Goal: Task Accomplishment & Management: Use online tool/utility

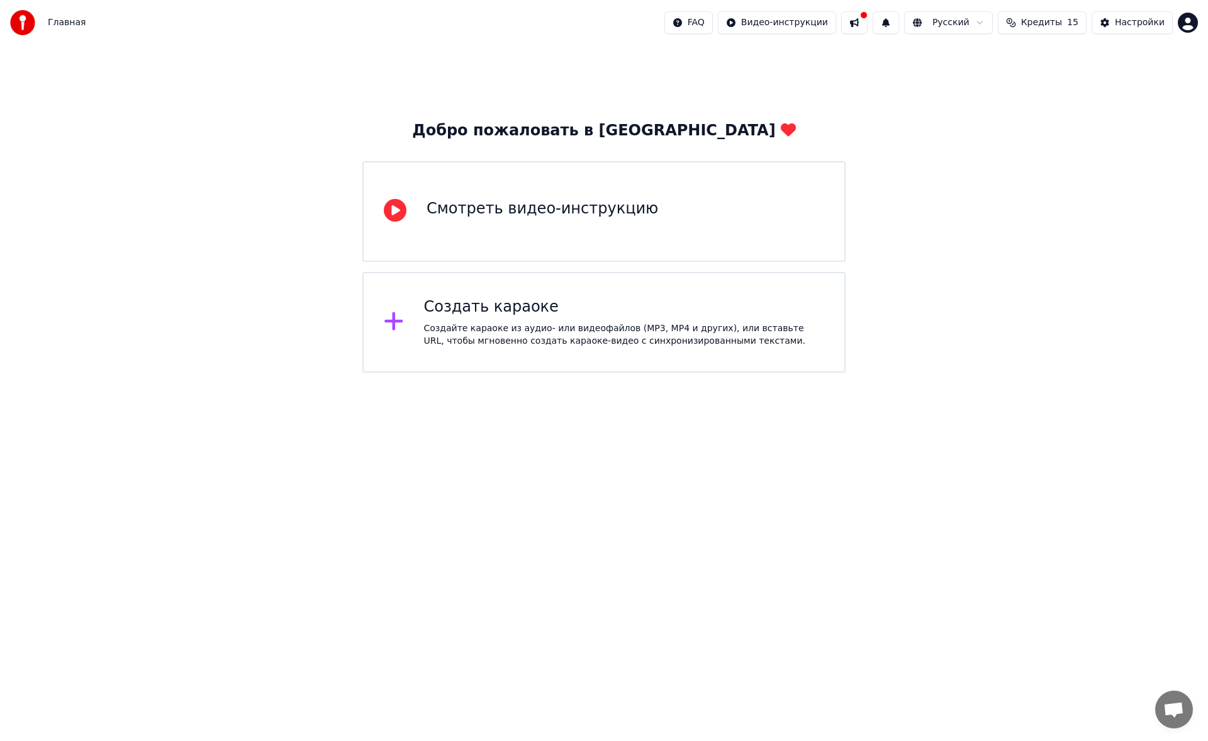
click at [532, 299] on div "Создать караоке" at bounding box center [624, 307] width 401 height 20
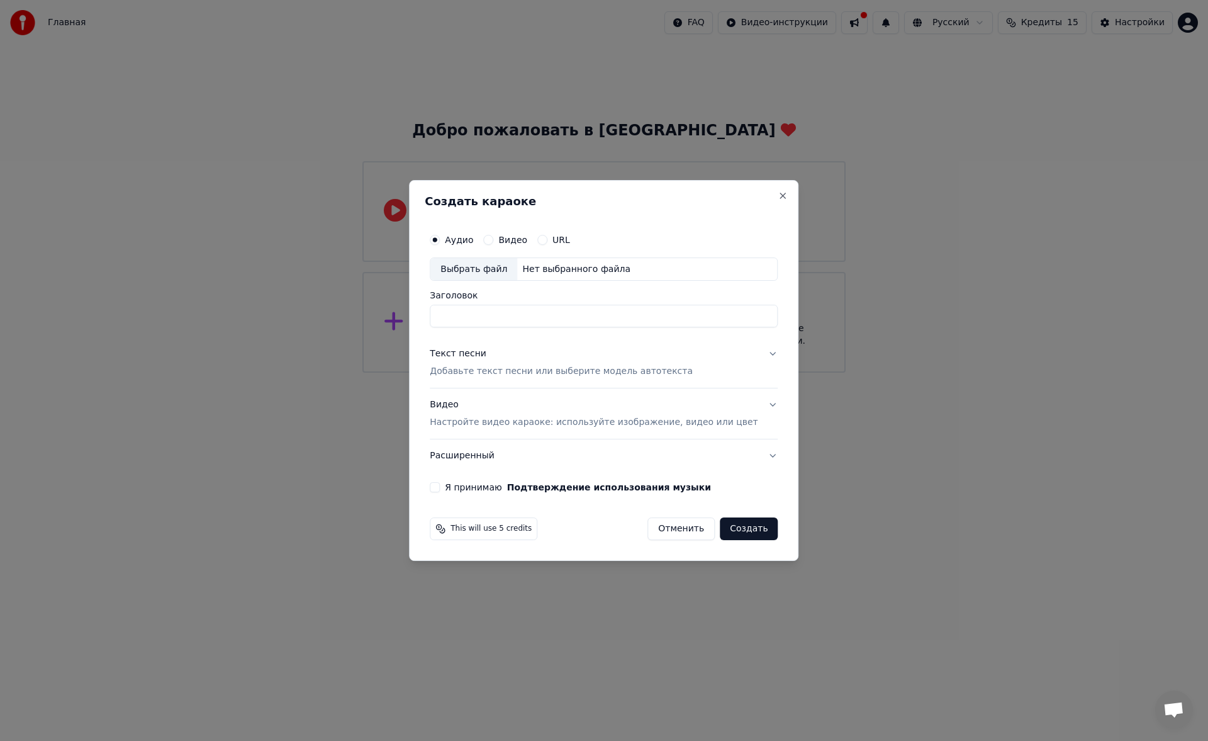
click at [772, 191] on div "Создать караоке Аудио Видео URL Выбрать файл Нет выбранного файла Заголовок Тек…" at bounding box center [603, 370] width 389 height 381
click at [765, 201] on div "Создать караоке Аудио Видео URL Выбрать файл Нет выбранного файла Заголовок Тек…" at bounding box center [603, 370] width 389 height 381
click at [778, 198] on button "Close" at bounding box center [783, 196] width 10 height 10
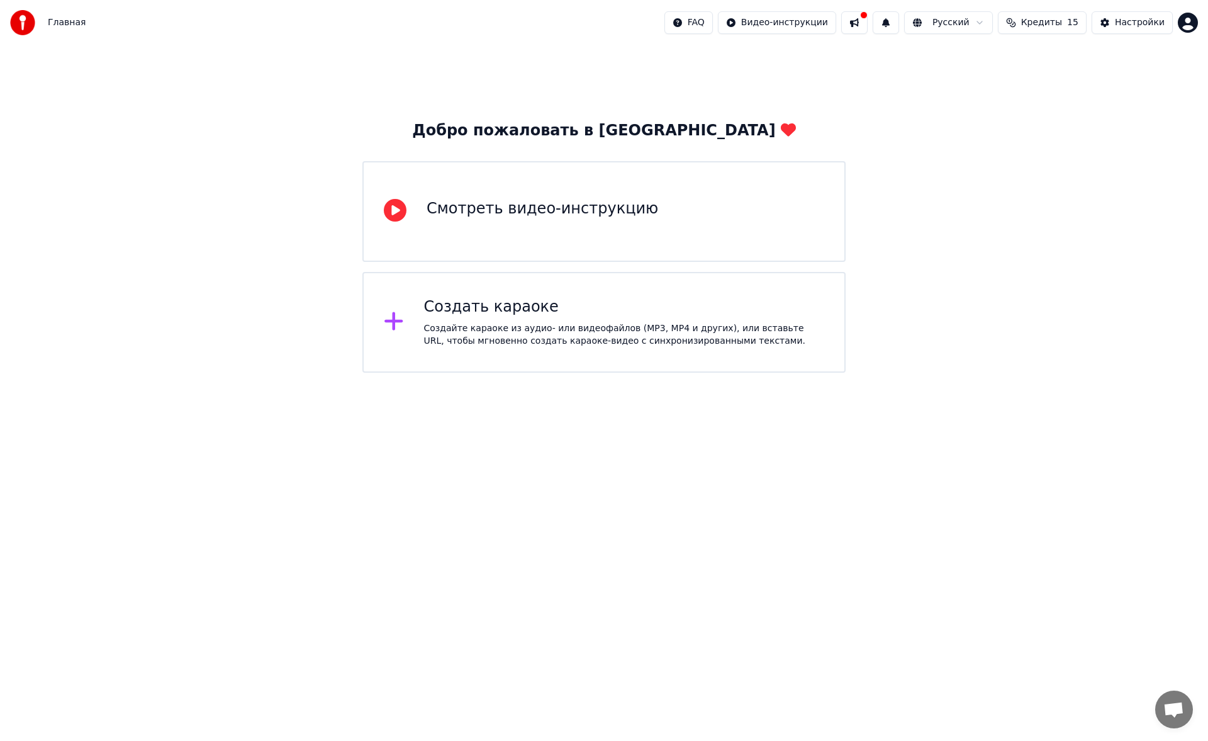
click at [601, 208] on div "Смотреть видео-инструкцию" at bounding box center [543, 209] width 232 height 20
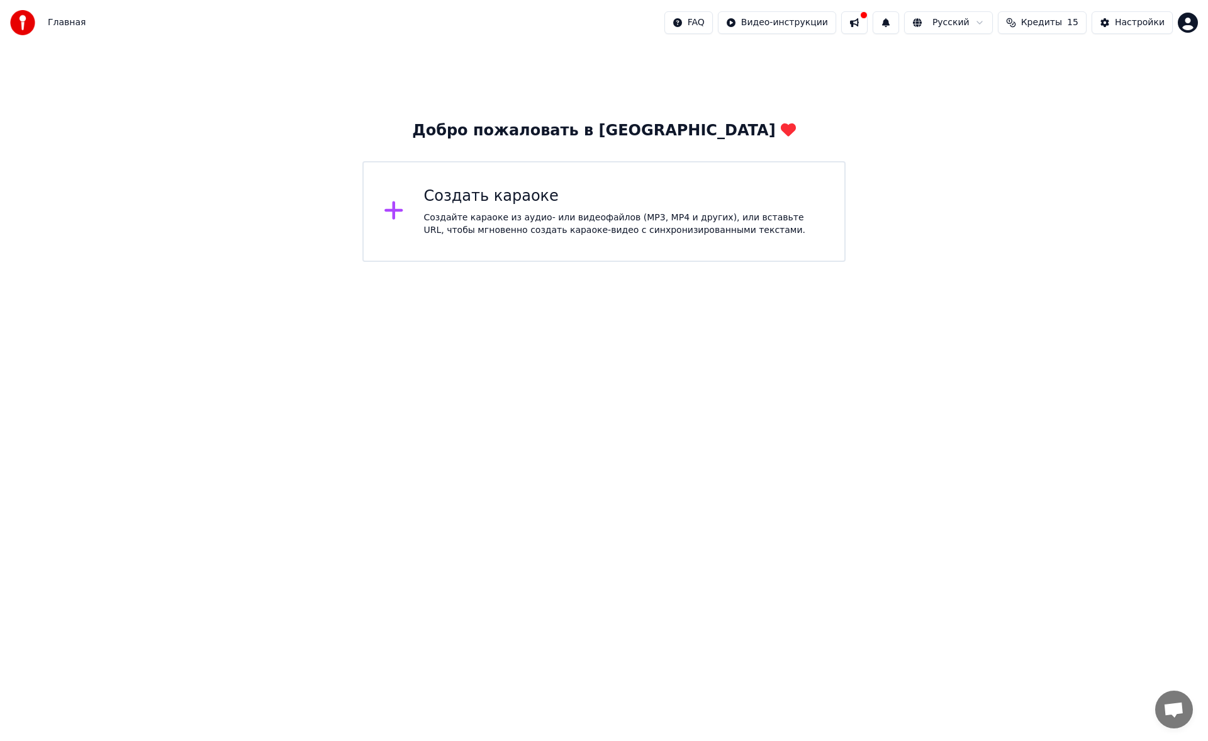
click at [583, 262] on html "Главная FAQ Видео-инструкции Русский Кредиты 15 Настройки Добро пожаловать в Yo…" at bounding box center [604, 131] width 1208 height 262
click at [527, 218] on div "Создайте караоке из аудио- или видеофайлов (MP3, MP4 и других), или вставьте UR…" at bounding box center [624, 223] width 401 height 25
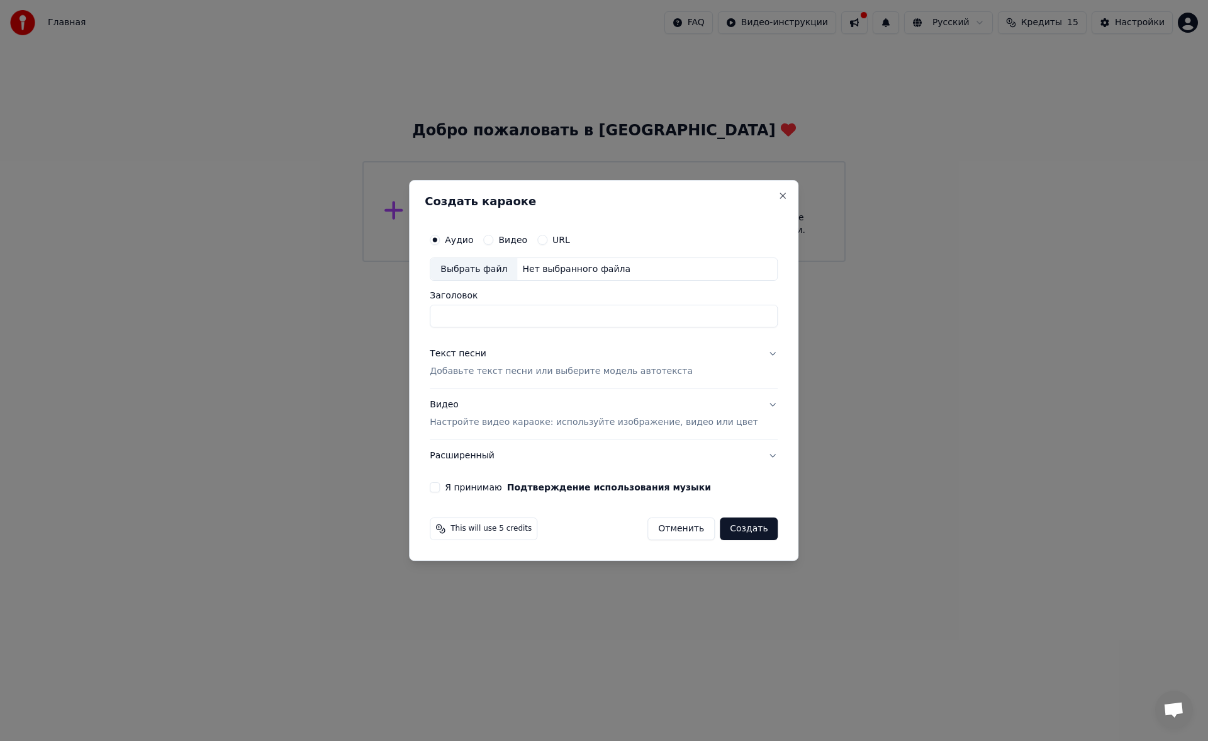
click at [502, 269] on div "Выбрать файл" at bounding box center [473, 269] width 87 height 23
type input "**********"
click at [509, 364] on div "Текст песни Добавьте текст песни или выберите модель автотекста" at bounding box center [561, 363] width 263 height 30
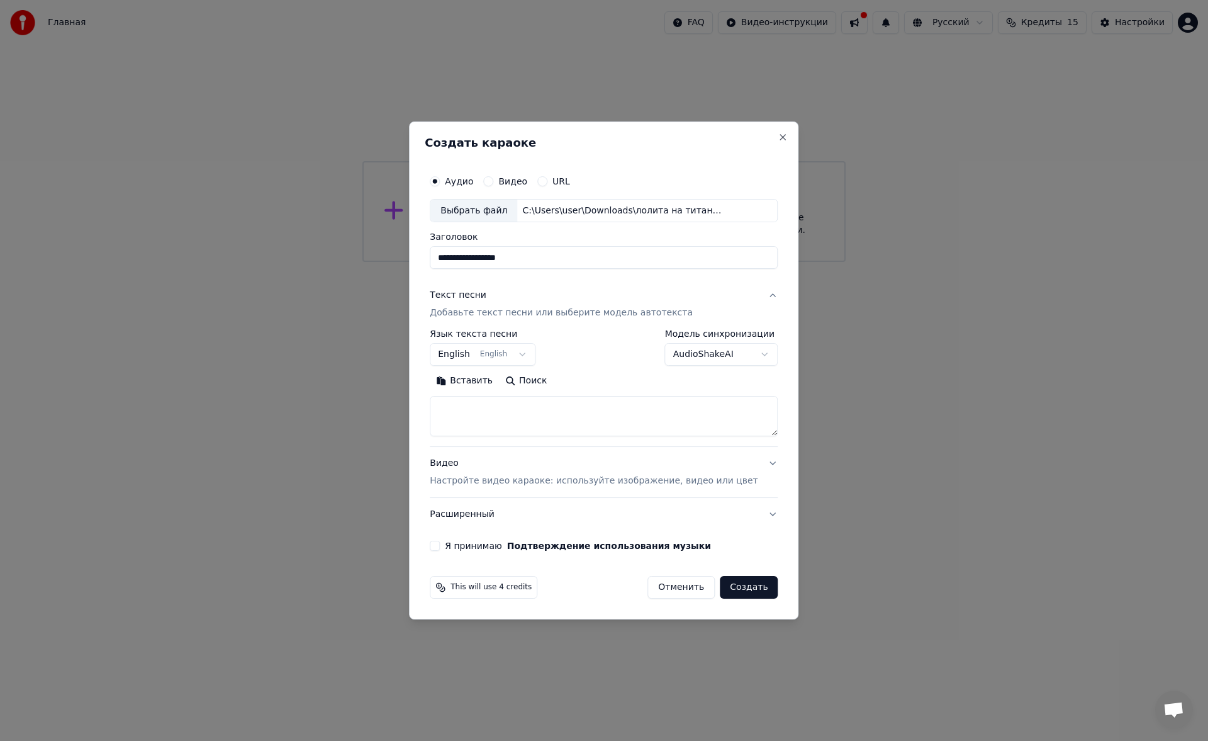
click at [493, 402] on textarea at bounding box center [604, 416] width 348 height 40
paste textarea "**********"
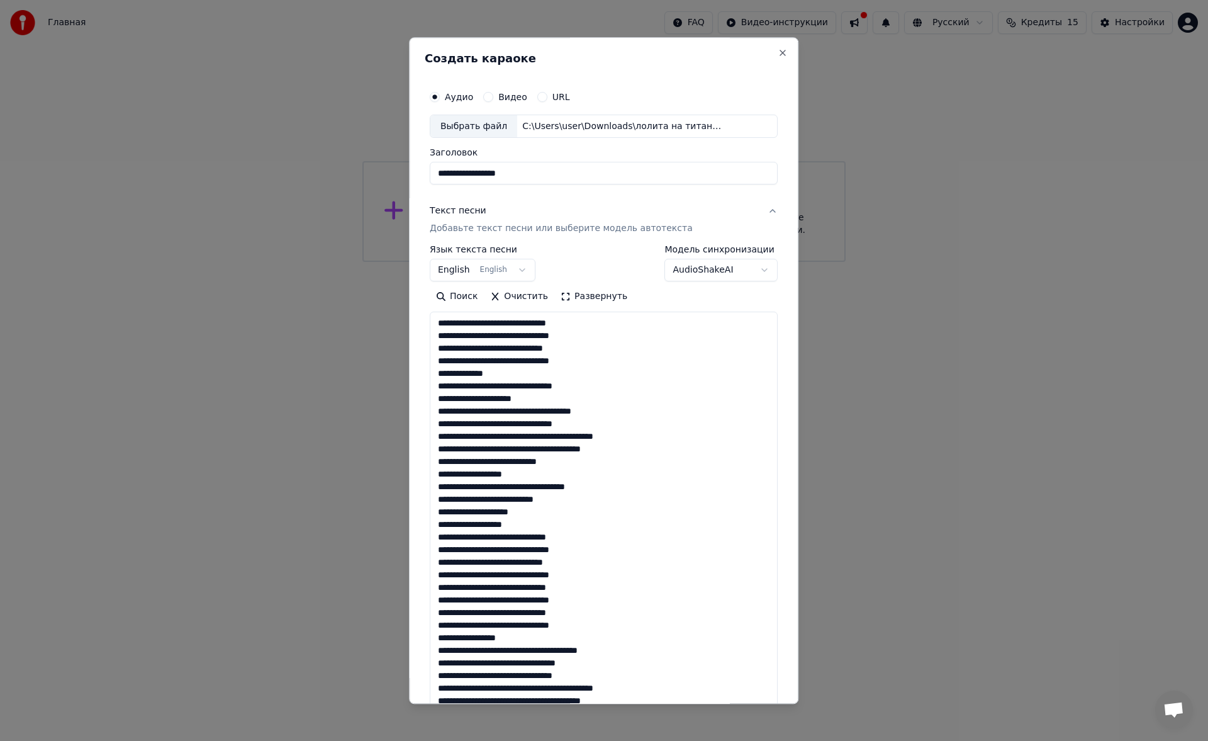
scroll to position [557, 0]
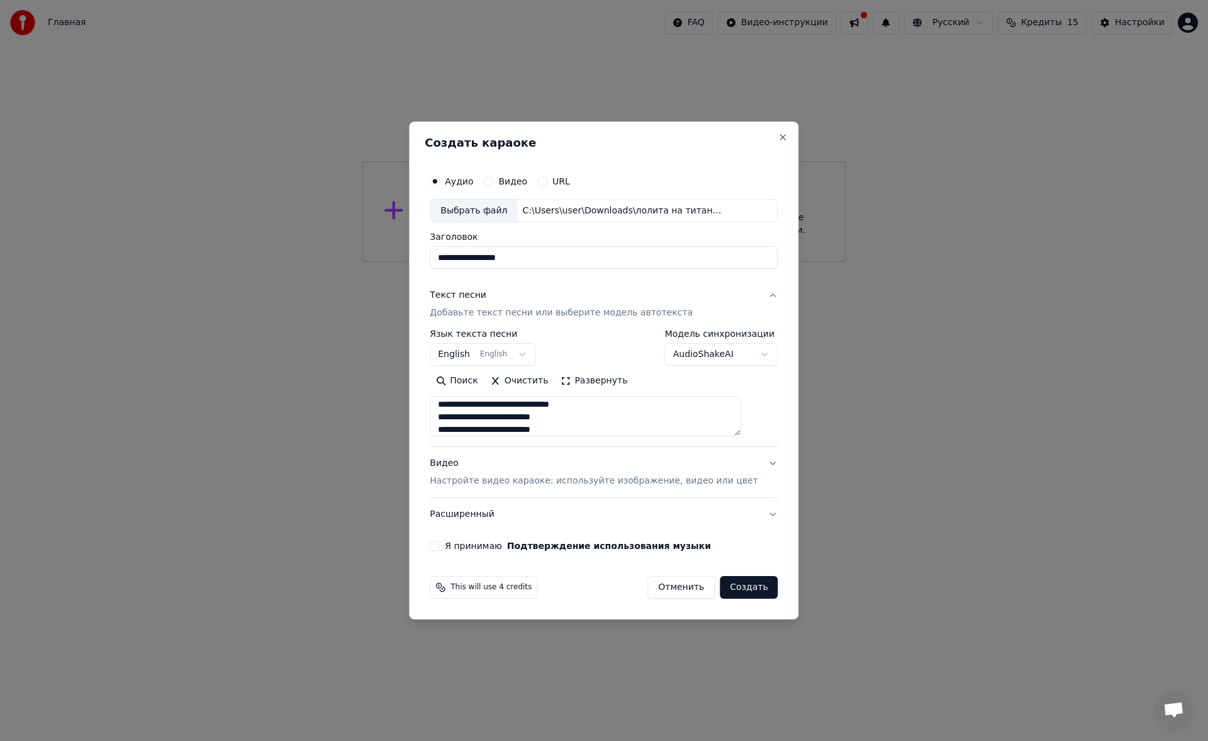
type textarea "**********"
click at [525, 350] on button "English English" at bounding box center [483, 355] width 106 height 23
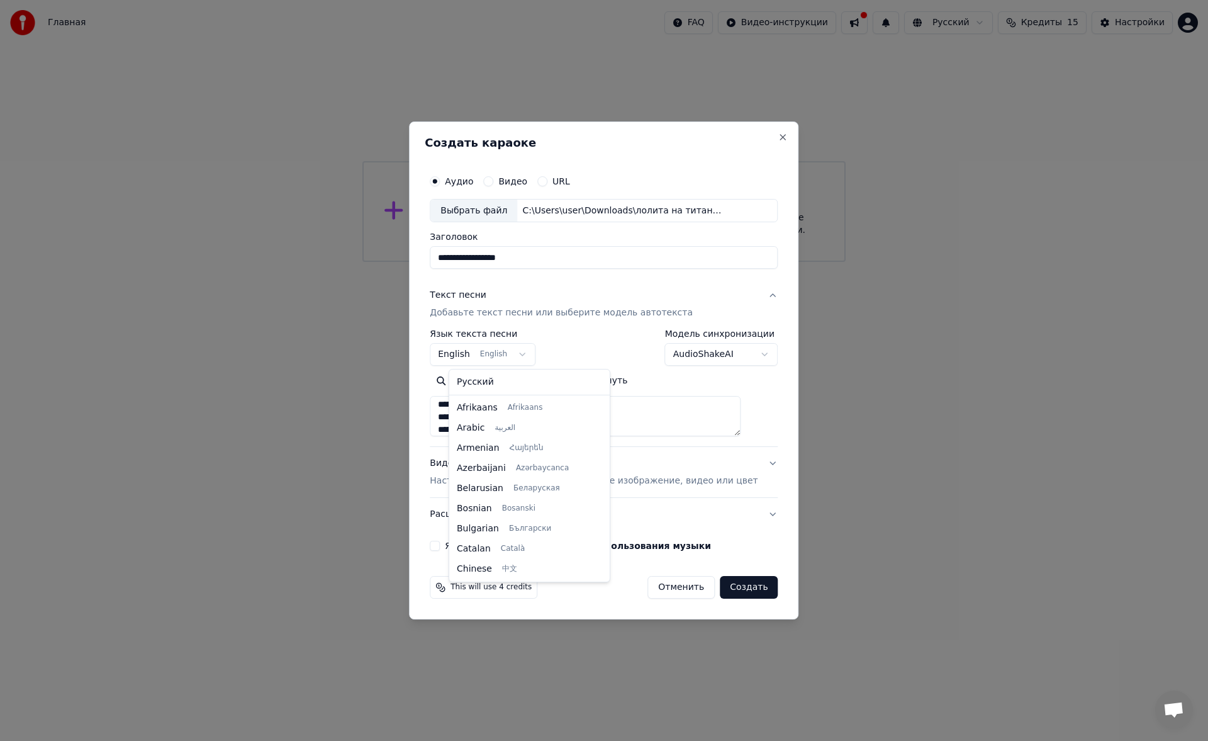
scroll to position [101, 0]
select select "**"
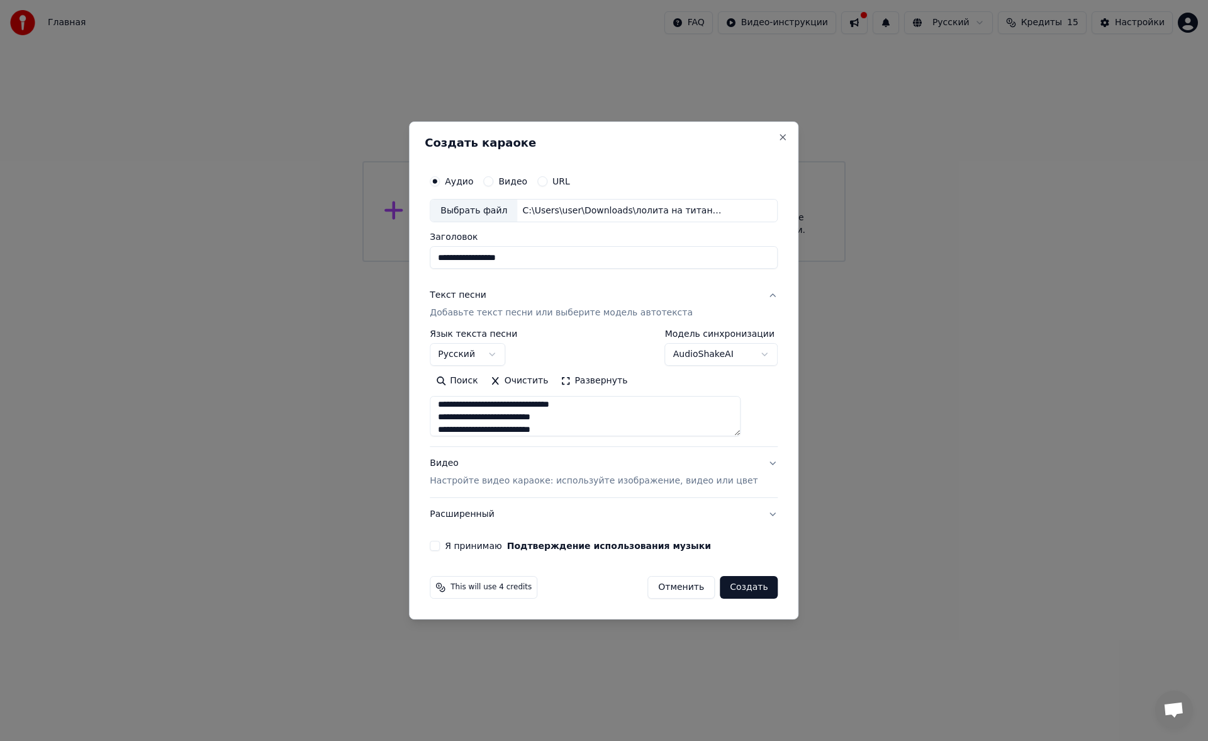
click at [594, 379] on button "Развернуть" at bounding box center [593, 381] width 79 height 20
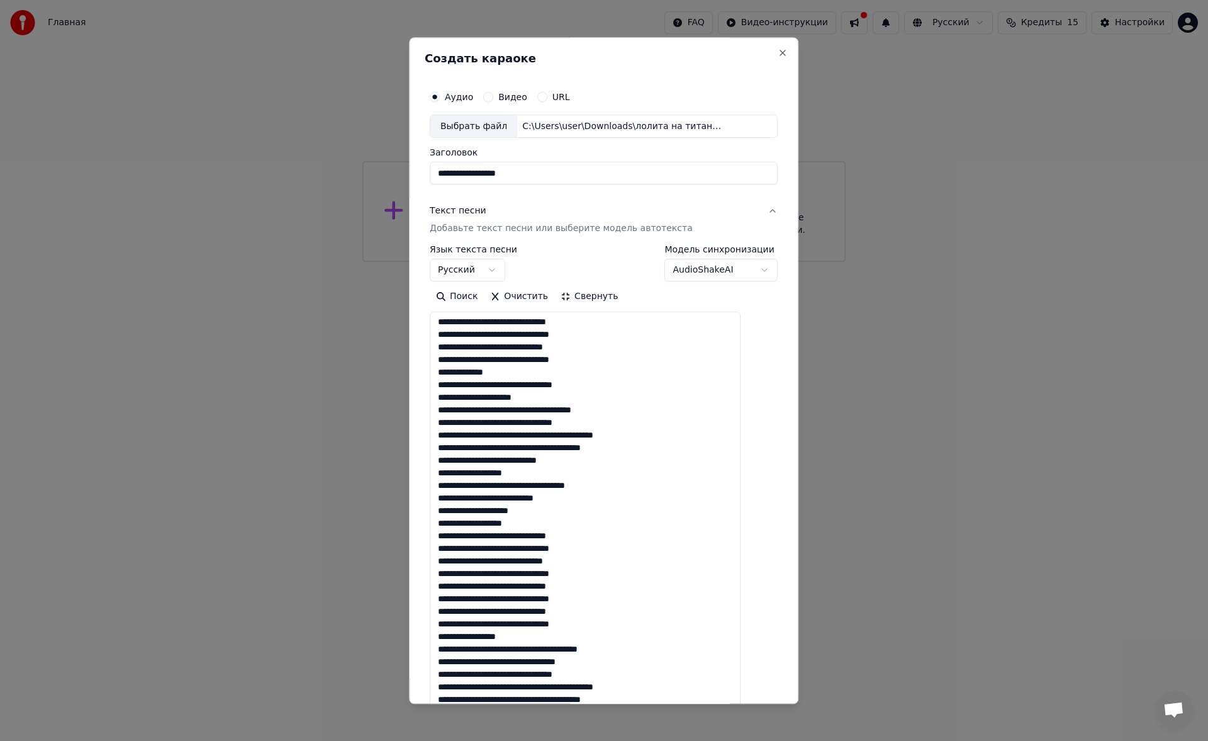
scroll to position [0, 0]
click at [612, 362] on textarea at bounding box center [585, 612] width 311 height 601
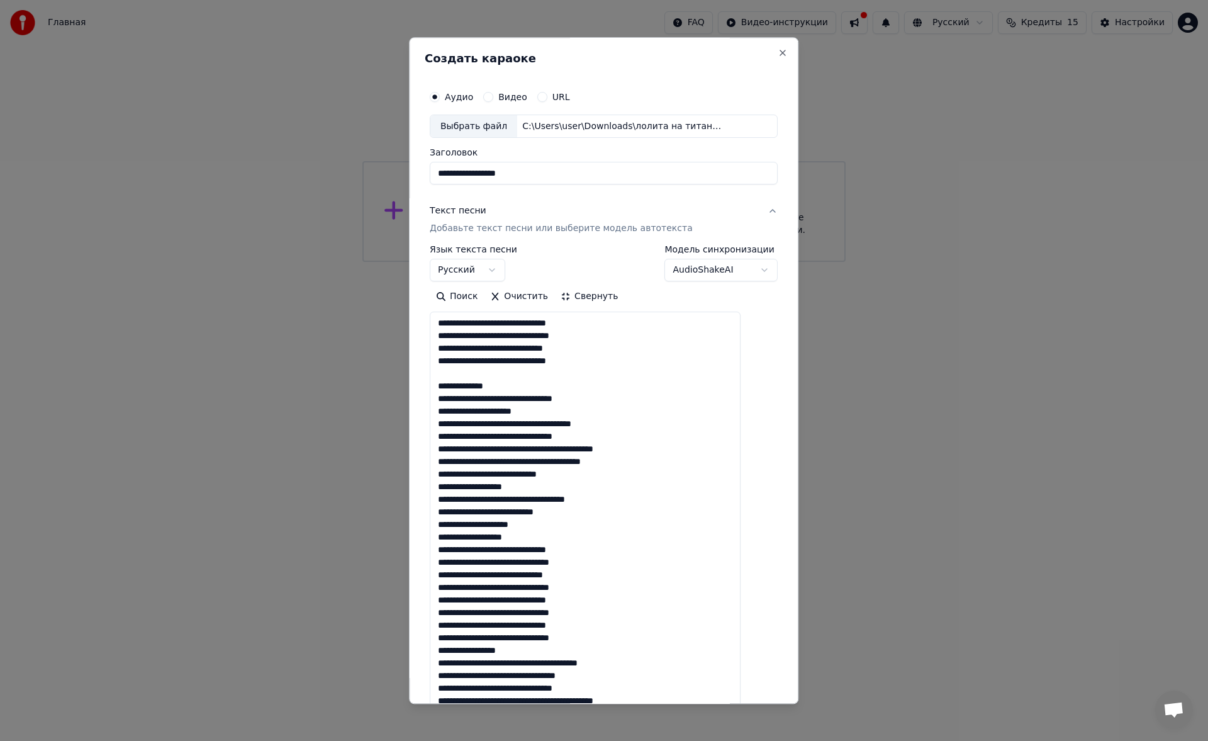
click at [514, 391] on textarea at bounding box center [585, 612] width 311 height 601
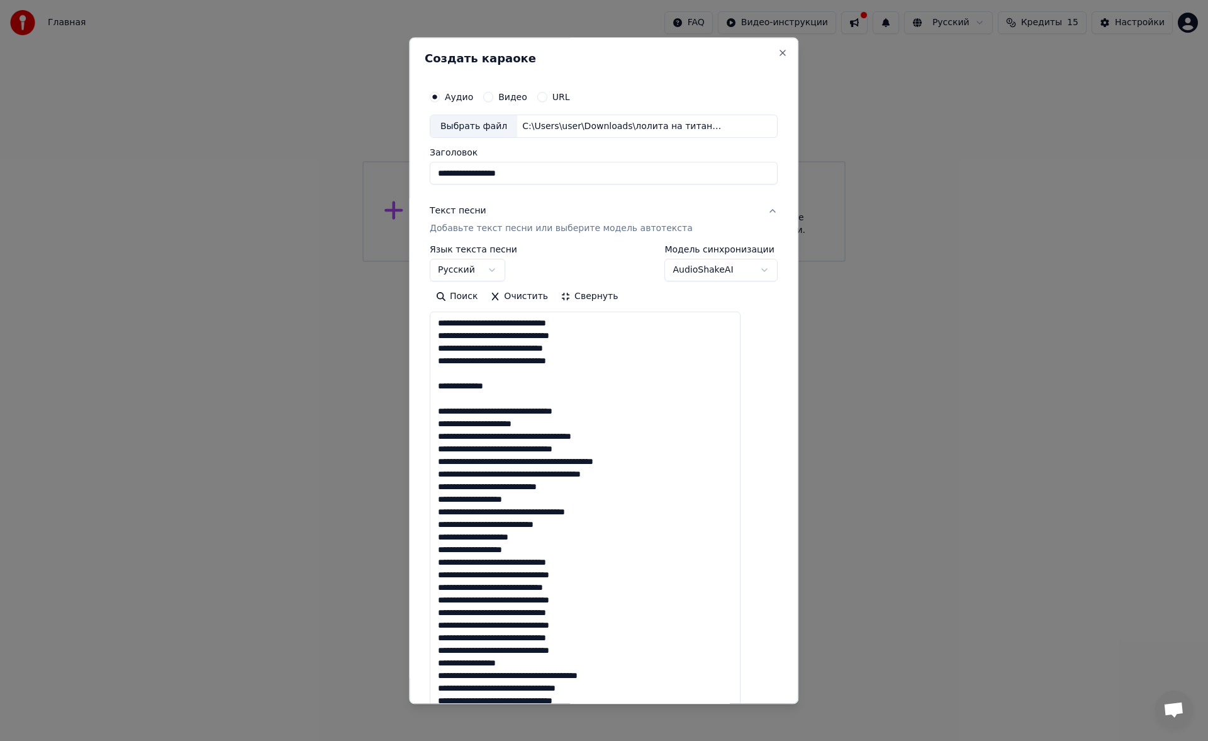
click at [655, 479] on textarea at bounding box center [585, 612] width 311 height 601
click at [601, 488] on textarea at bounding box center [585, 612] width 311 height 601
click at [577, 499] on textarea at bounding box center [585, 612] width 311 height 601
click at [559, 561] on textarea at bounding box center [585, 612] width 311 height 601
click at [632, 623] on textarea at bounding box center [585, 612] width 311 height 601
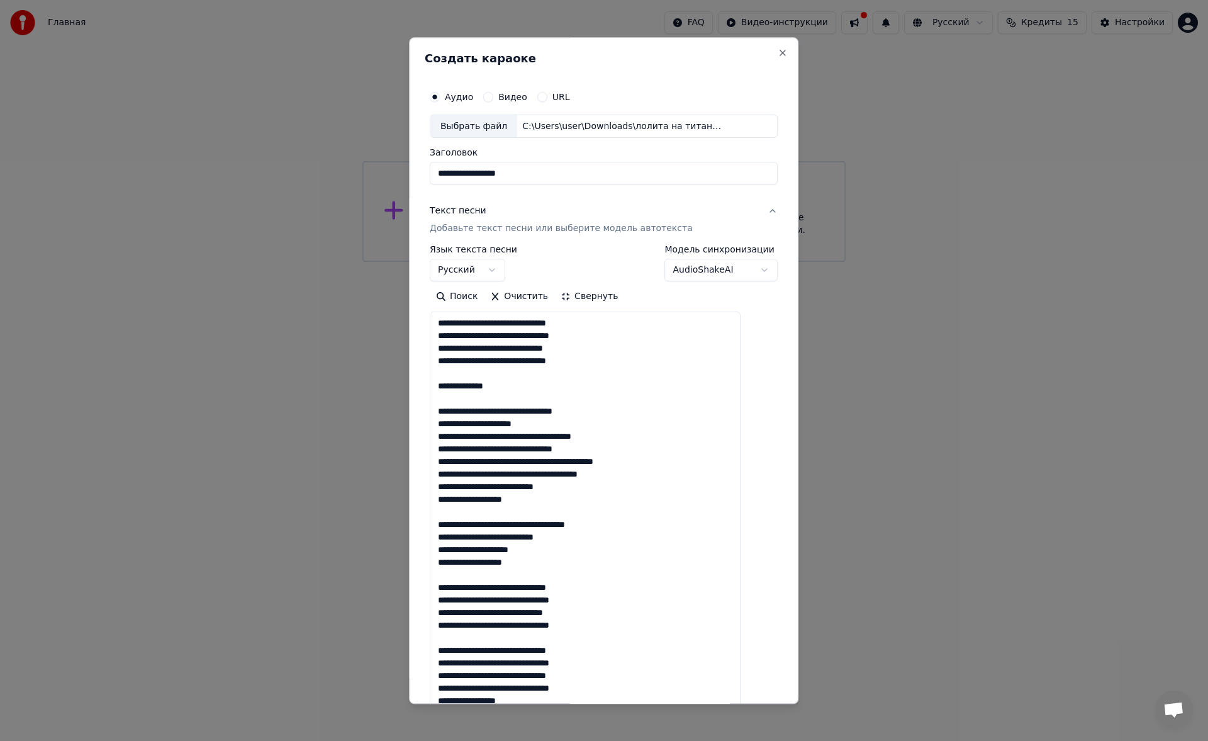
scroll to position [64, 0]
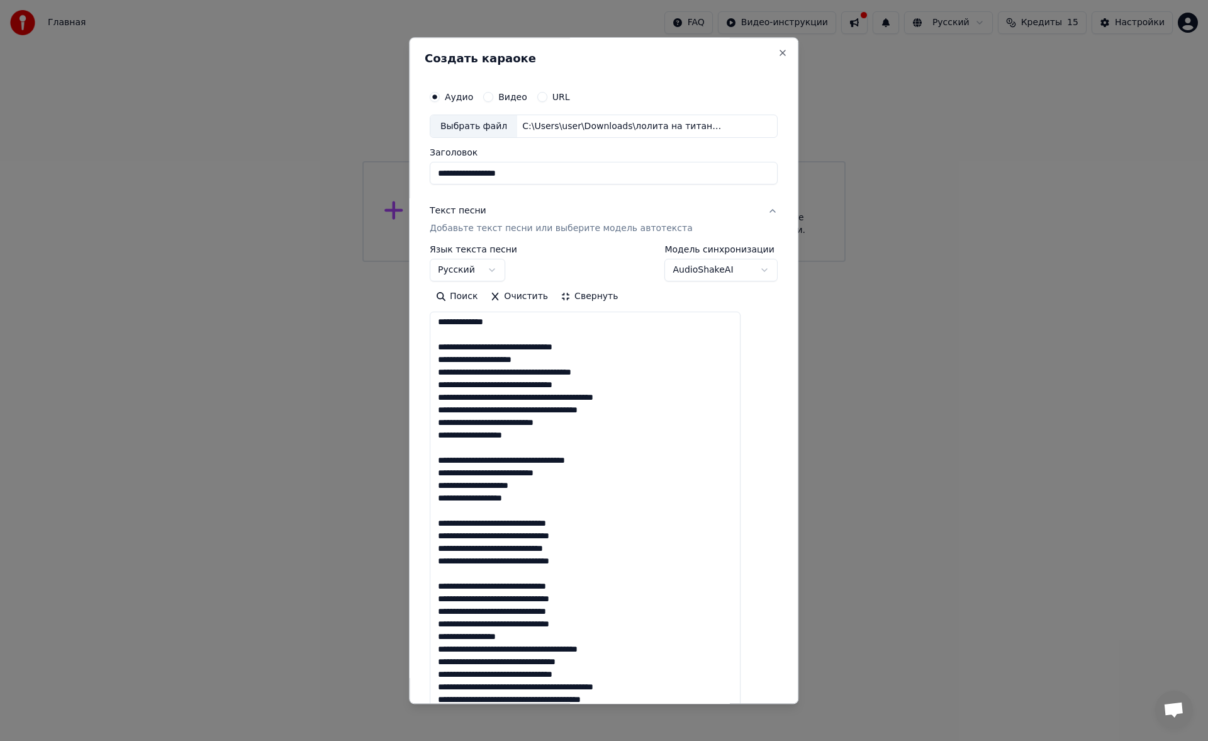
click at [613, 622] on textarea at bounding box center [585, 612] width 311 height 601
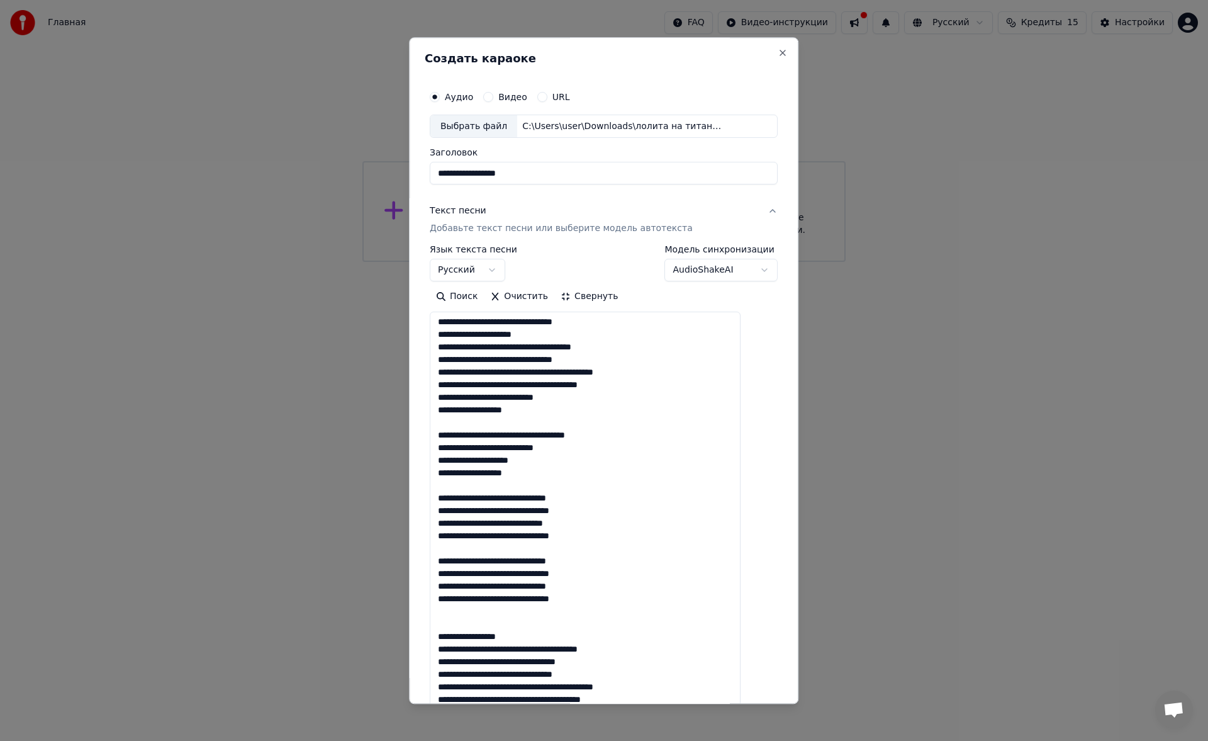
scroll to position [392, 0]
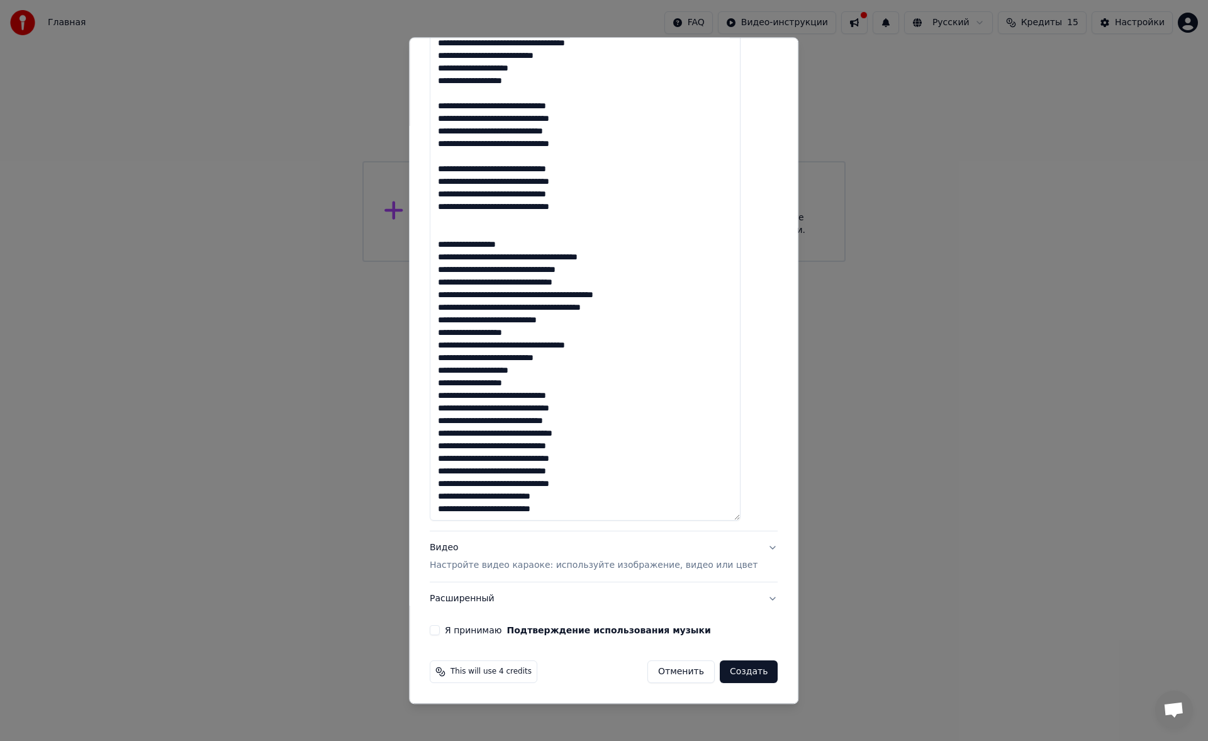
click at [543, 246] on textarea at bounding box center [585, 220] width 311 height 601
click at [599, 325] on textarea at bounding box center [585, 220] width 311 height 601
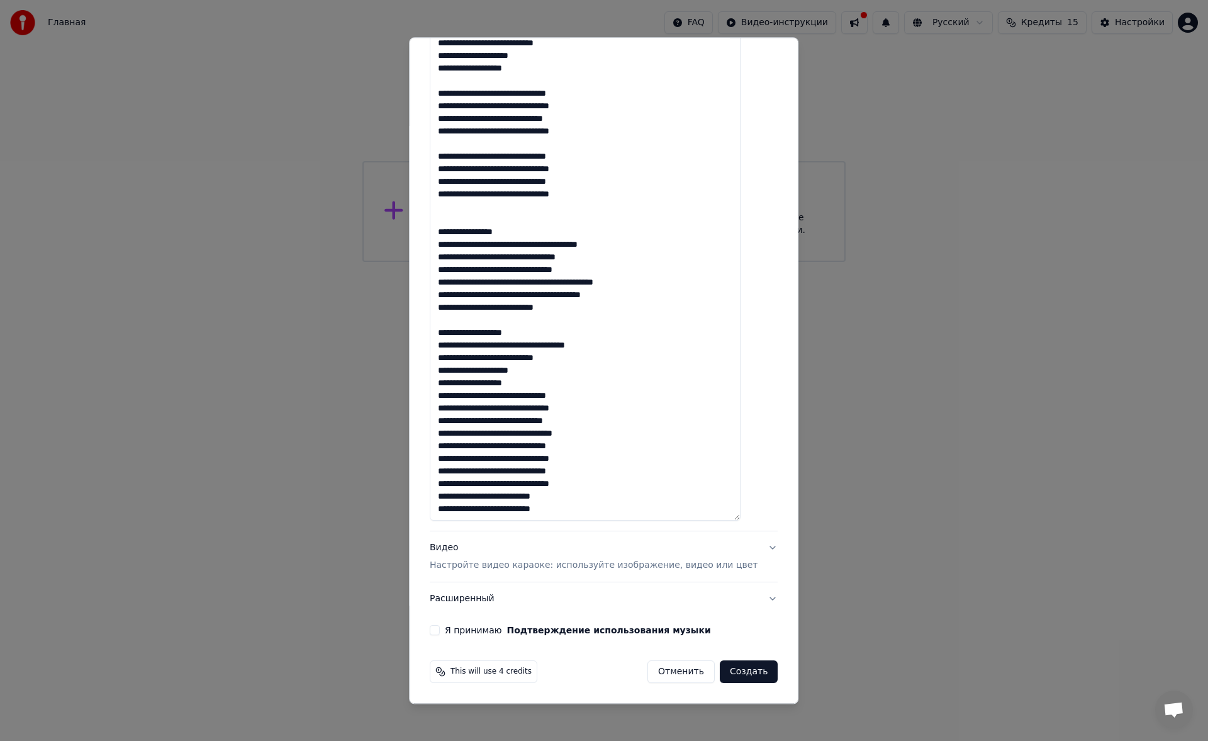
click at [473, 215] on textarea at bounding box center [585, 220] width 311 height 601
click at [607, 274] on textarea at bounding box center [585, 219] width 311 height 601
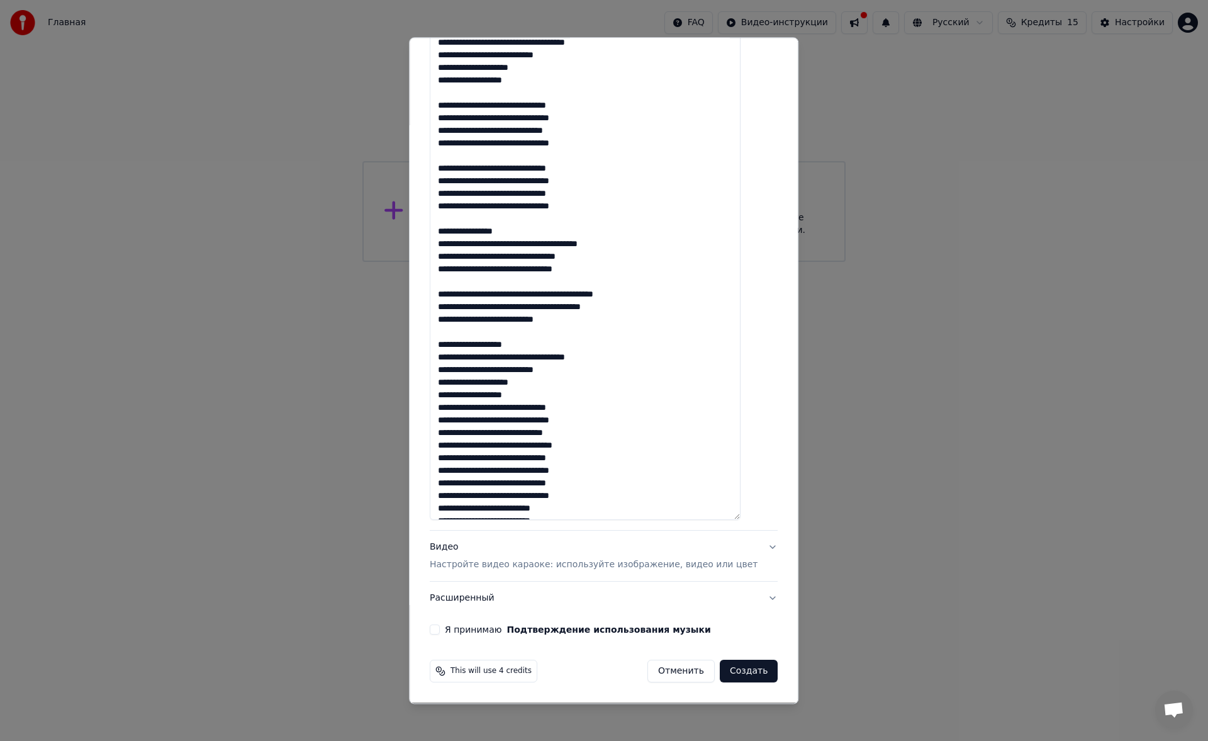
scroll to position [102, 0]
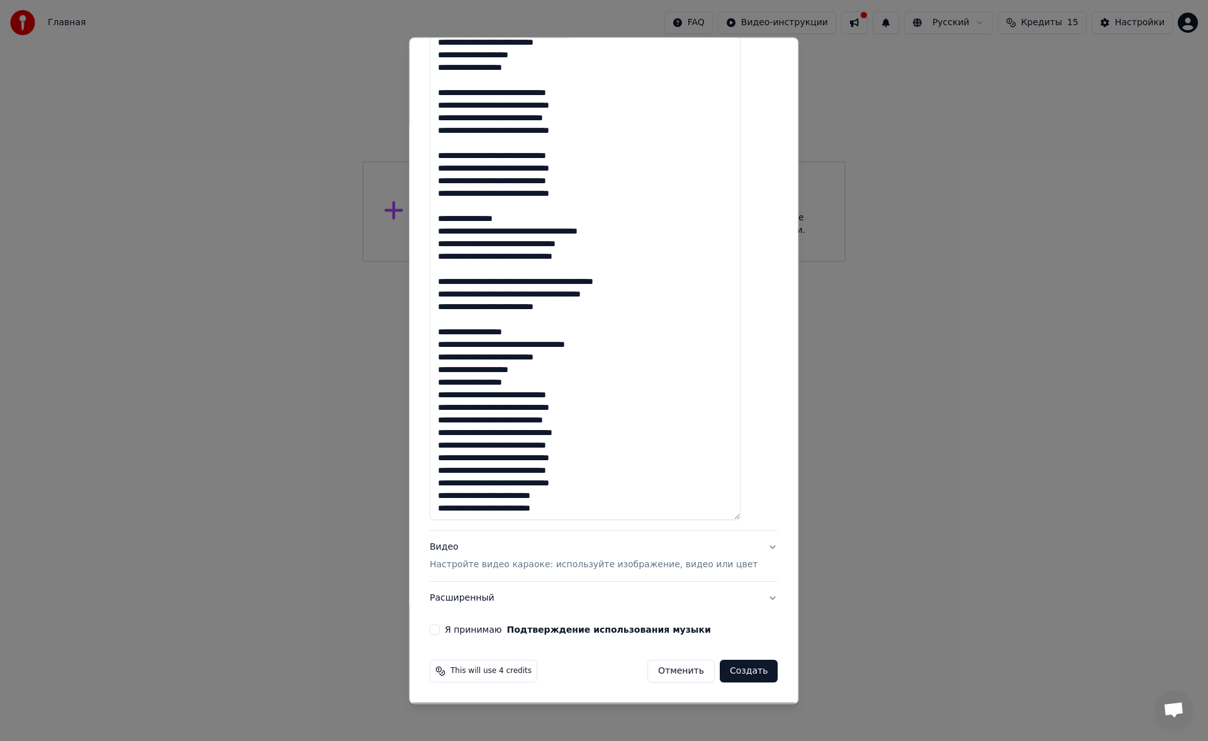
click at [454, 330] on textarea at bounding box center [585, 219] width 311 height 601
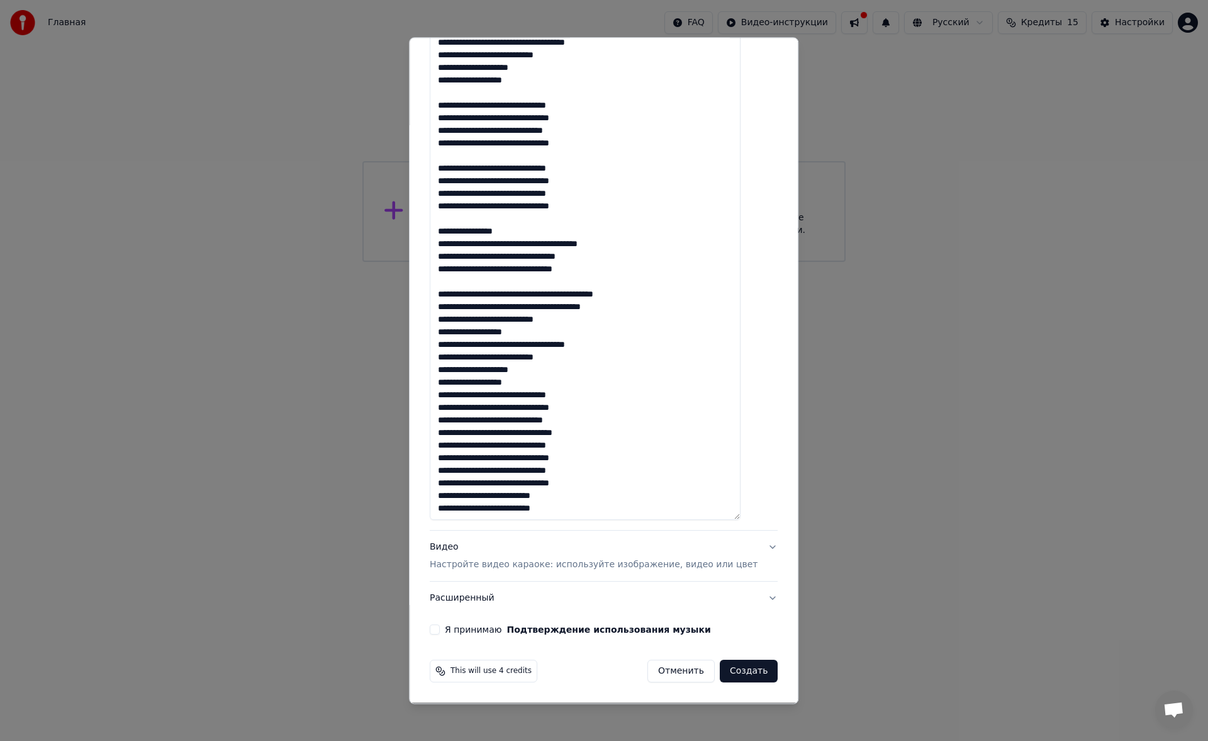
scroll to position [89, 0]
click at [542, 332] on textarea at bounding box center [585, 219] width 311 height 601
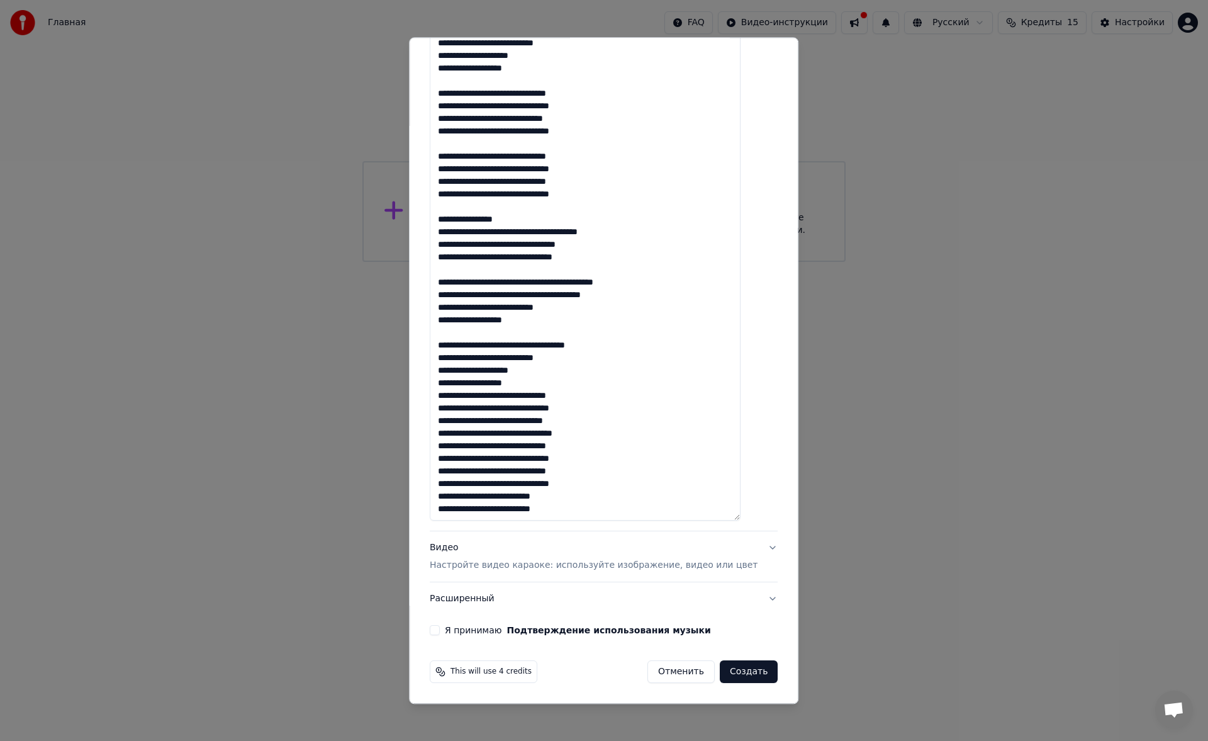
click at [565, 381] on textarea at bounding box center [585, 220] width 311 height 601
click at [624, 441] on textarea at bounding box center [585, 220] width 311 height 601
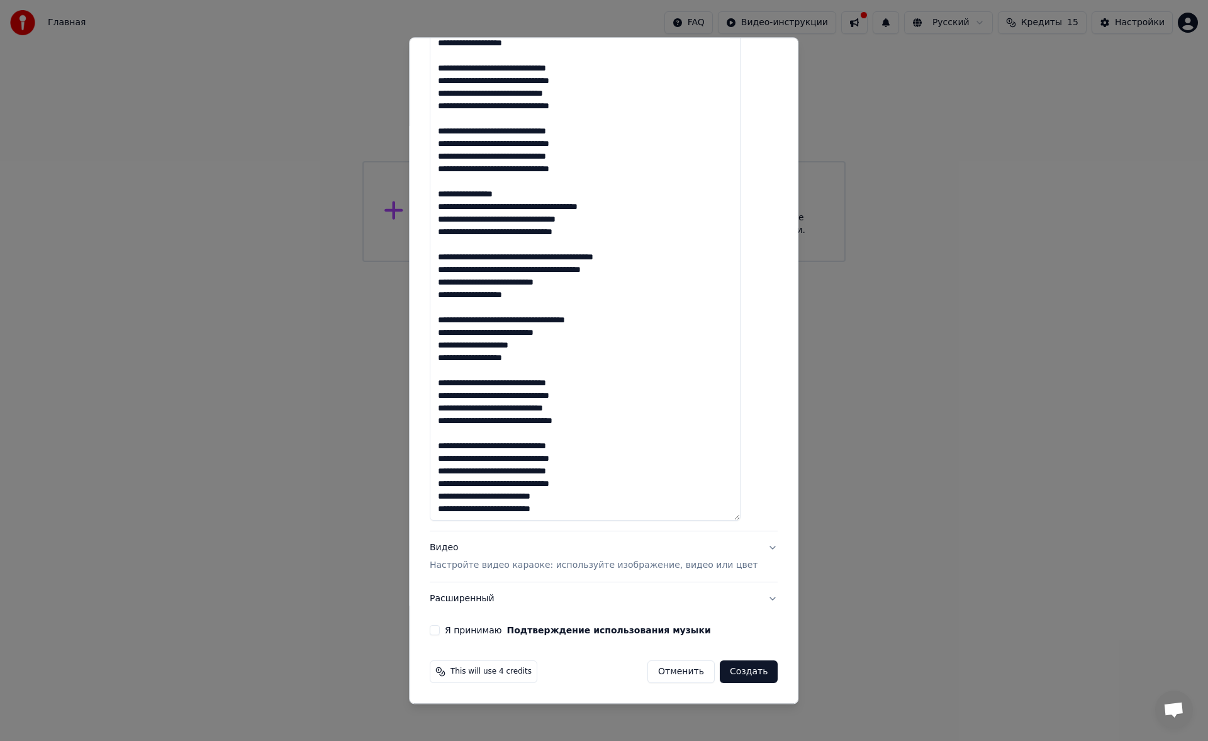
click at [612, 488] on textarea at bounding box center [585, 220] width 311 height 601
type textarea "**********"
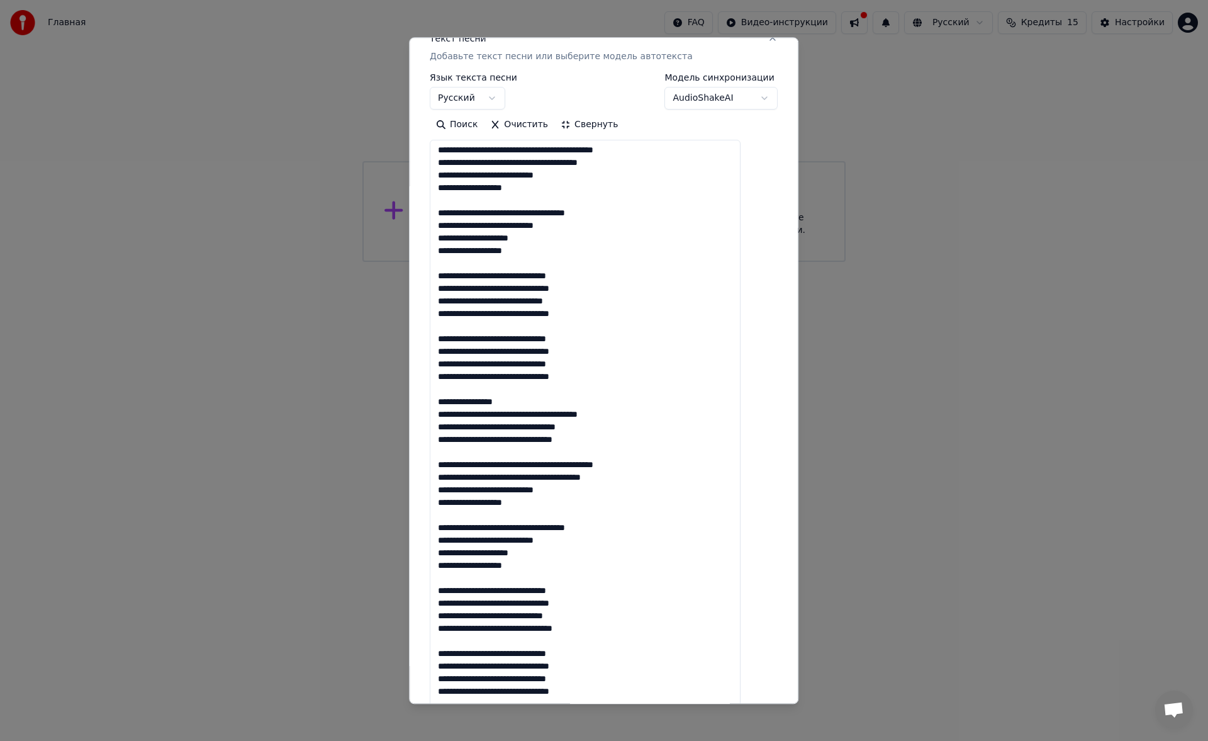
scroll to position [392, 0]
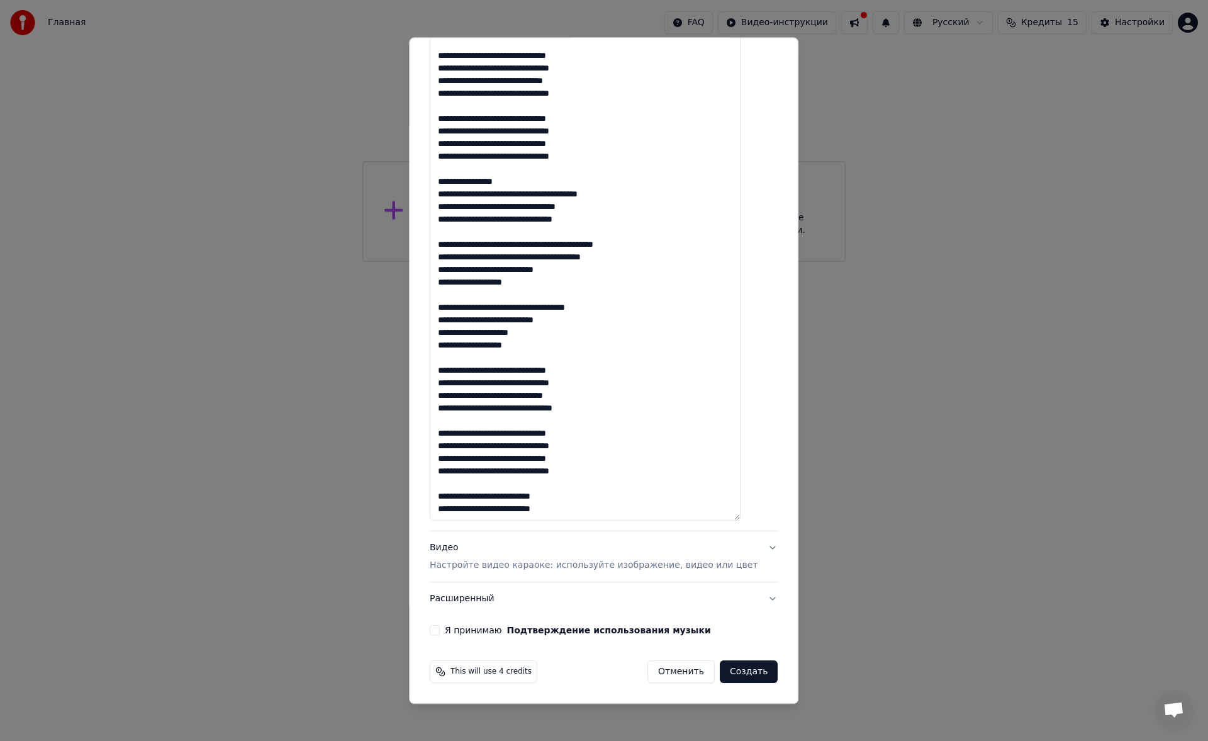
click at [529, 546] on div "Видео Настройте видео караоке: используйте изображение, видео или цвет" at bounding box center [594, 557] width 328 height 30
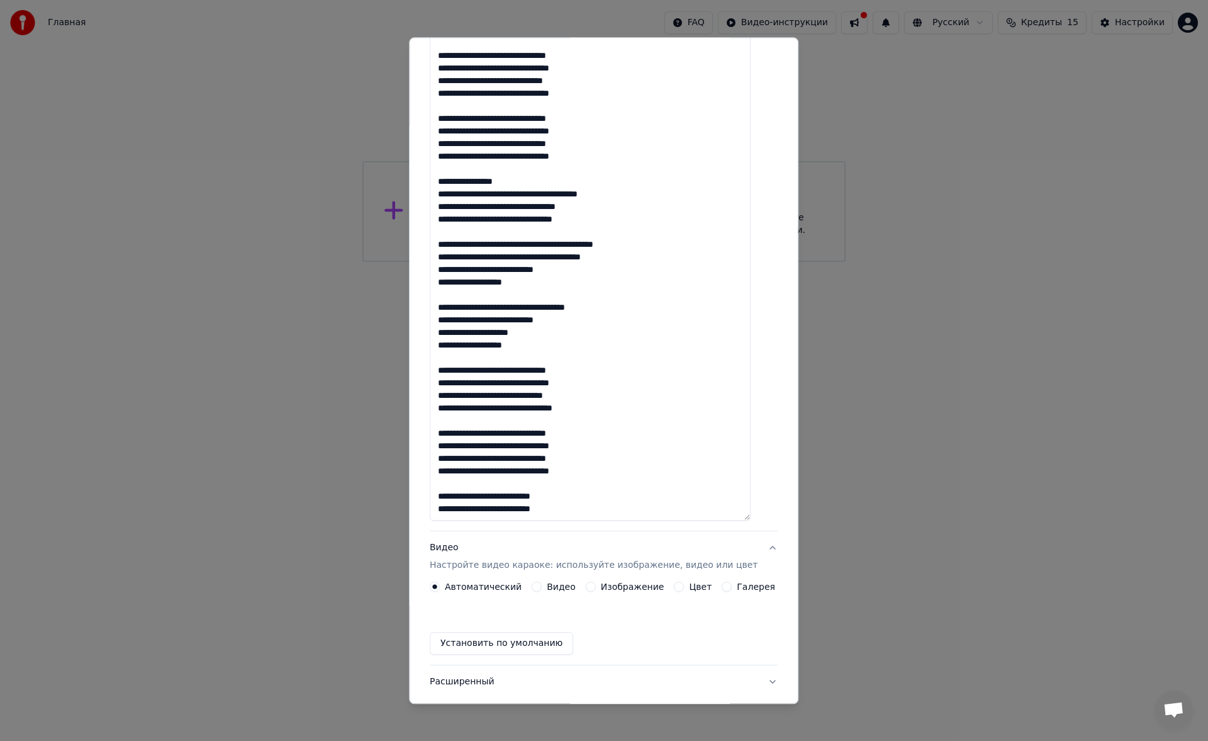
scroll to position [0, 0]
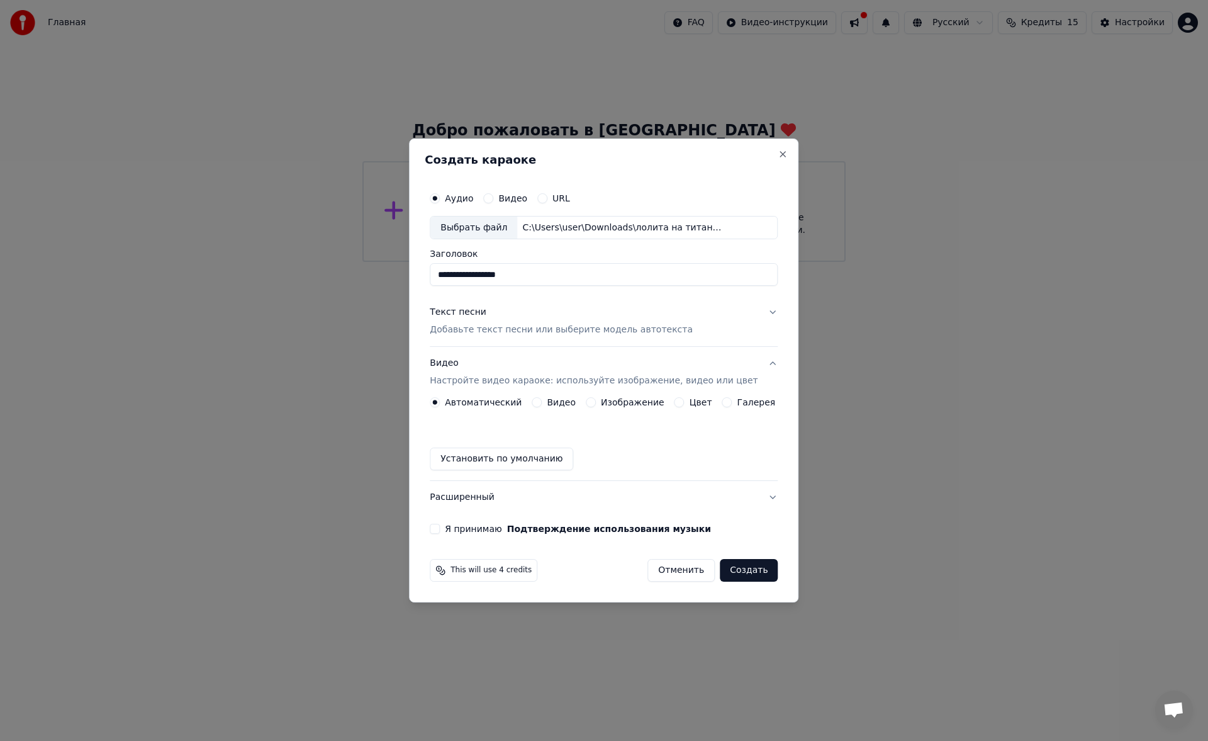
click at [678, 404] on button "Цвет" at bounding box center [679, 402] width 10 height 10
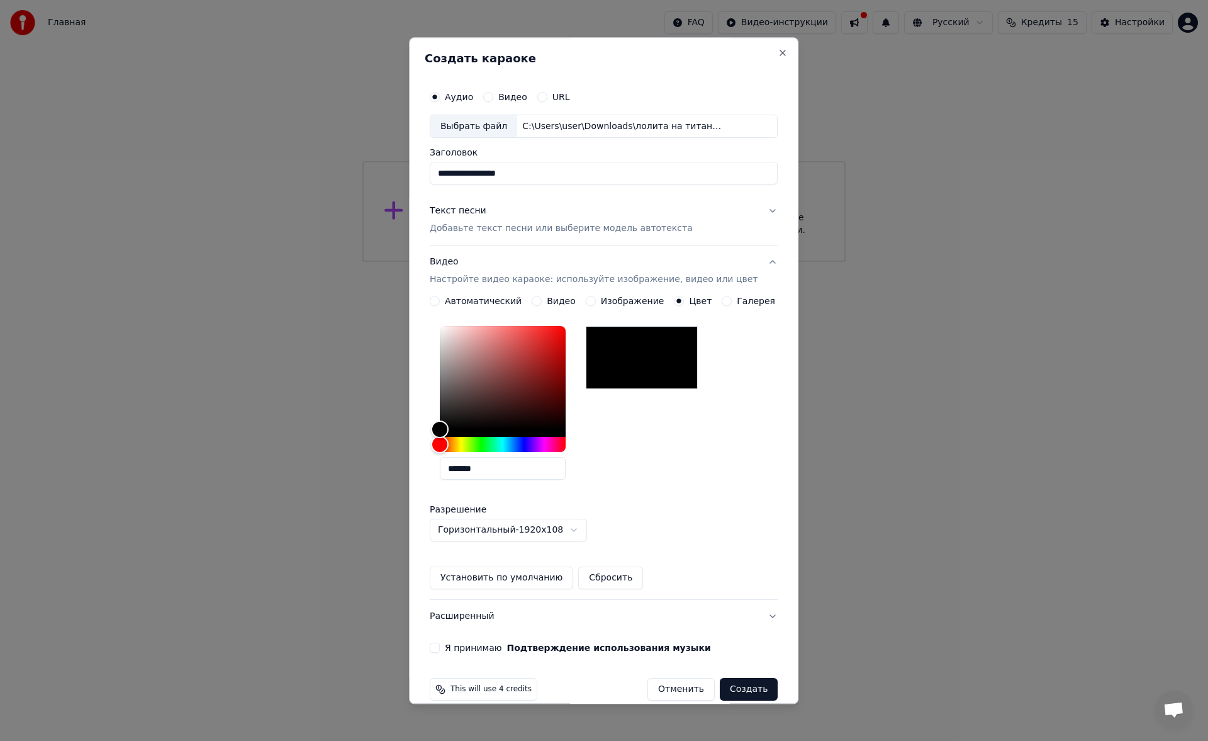
scroll to position [18, 0]
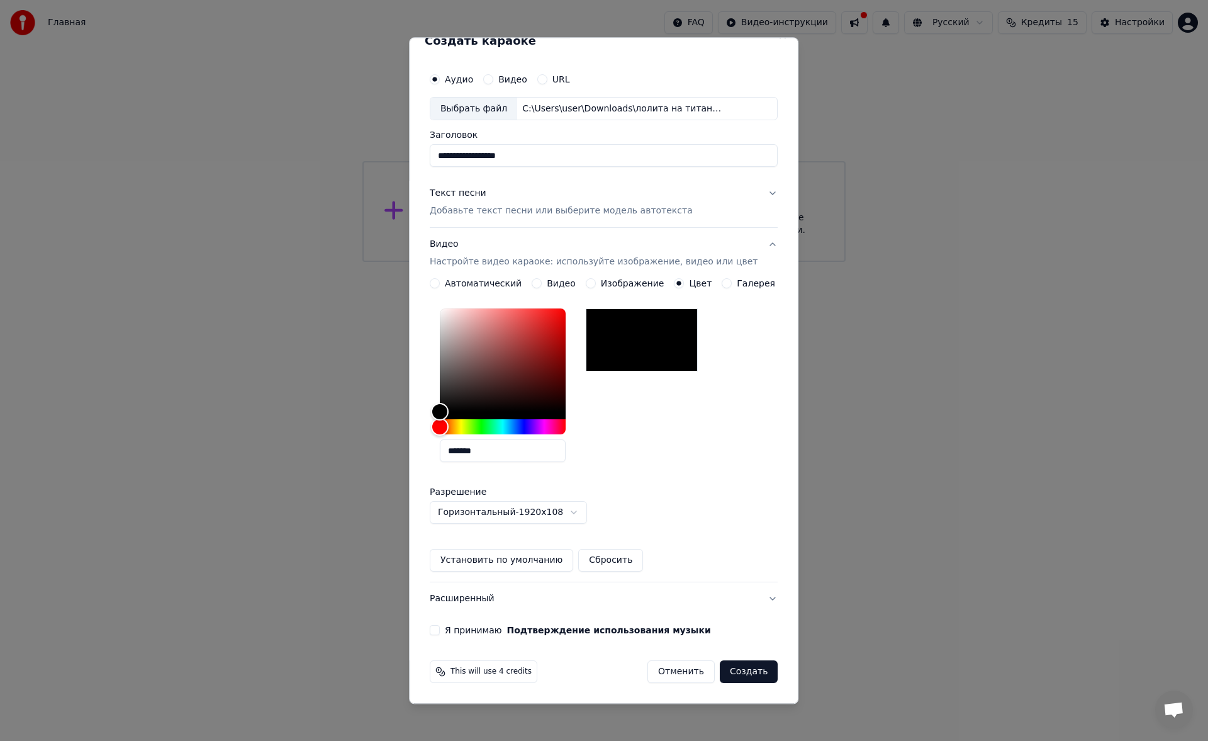
drag, startPoint x: 729, startPoint y: 674, endPoint x: 600, endPoint y: 432, distance: 274.2
click at [600, 432] on form "**********" at bounding box center [604, 375] width 358 height 627
click at [440, 634] on button "Я принимаю Подтверждение использования музыки" at bounding box center [435, 630] width 10 height 10
click at [741, 683] on div "This will use 4 credits Отменить Создать" at bounding box center [604, 672] width 358 height 33
click at [739, 677] on button "Создать" at bounding box center [749, 672] width 58 height 23
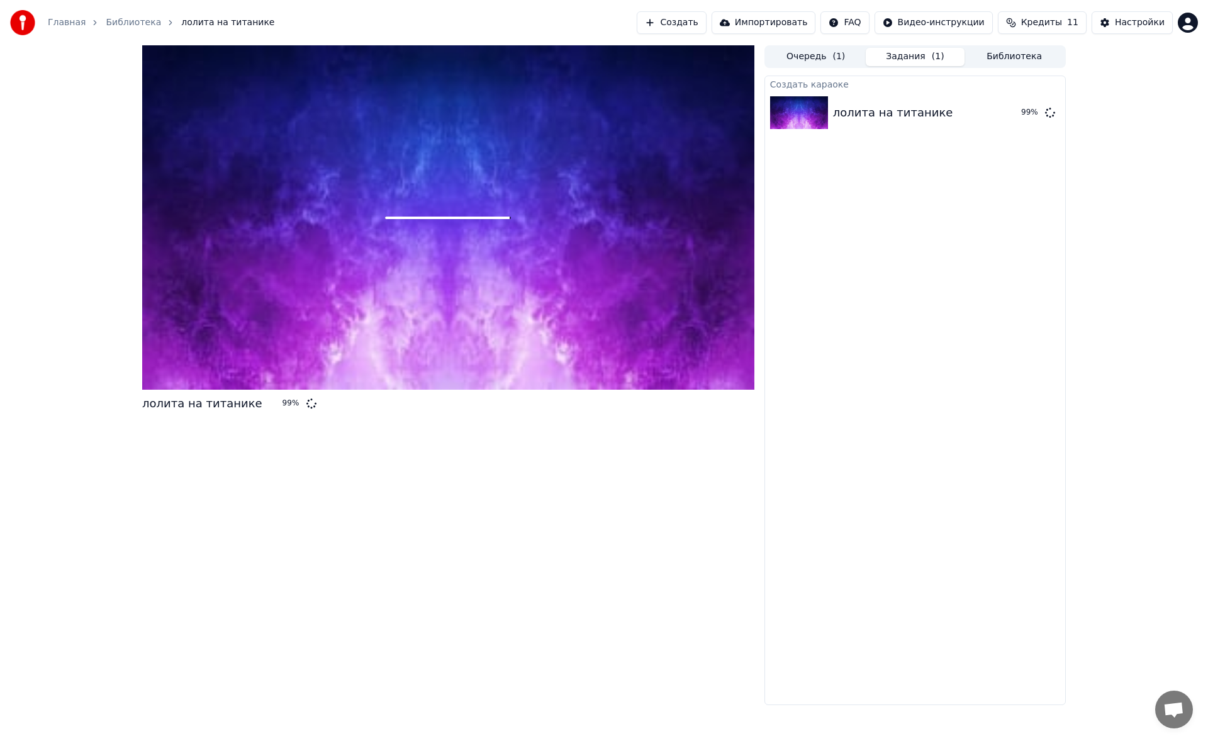
click at [800, 55] on button "Очередь ( 1 )" at bounding box center [815, 57] width 99 height 18
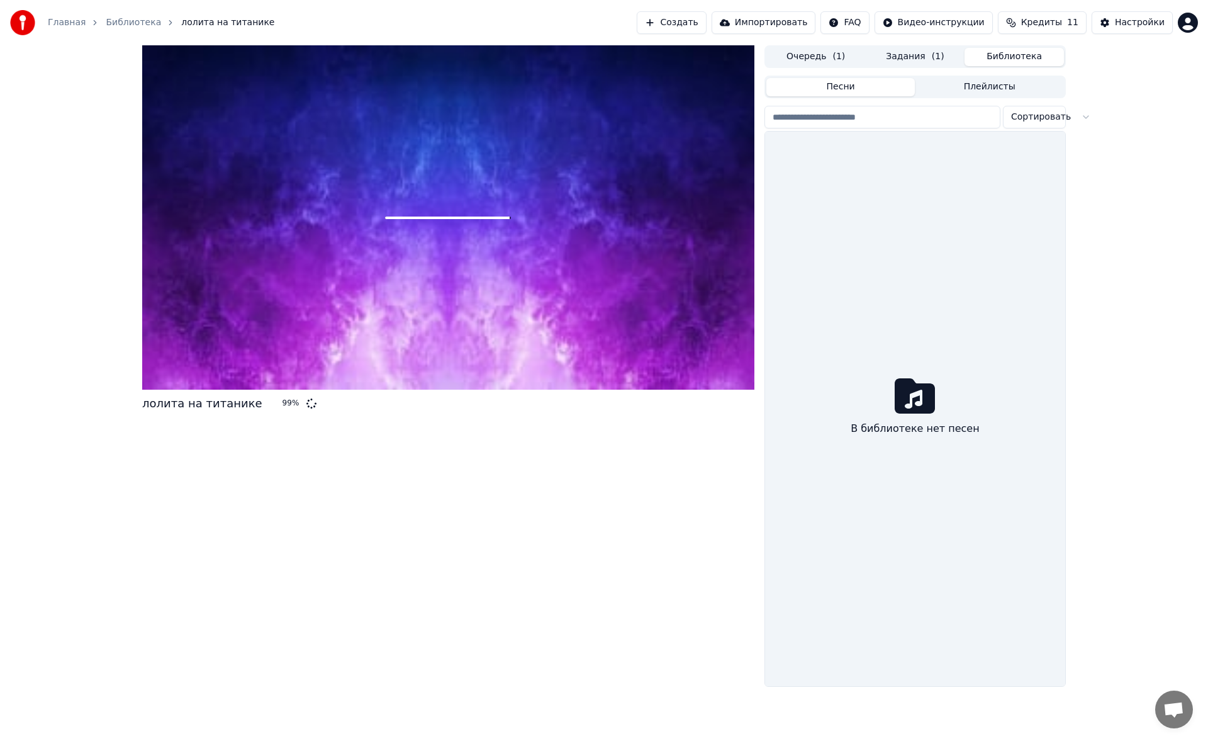
click at [1005, 60] on button "Библиотека" at bounding box center [1014, 57] width 99 height 18
click at [854, 48] on button "Очередь ( 1 )" at bounding box center [815, 57] width 99 height 18
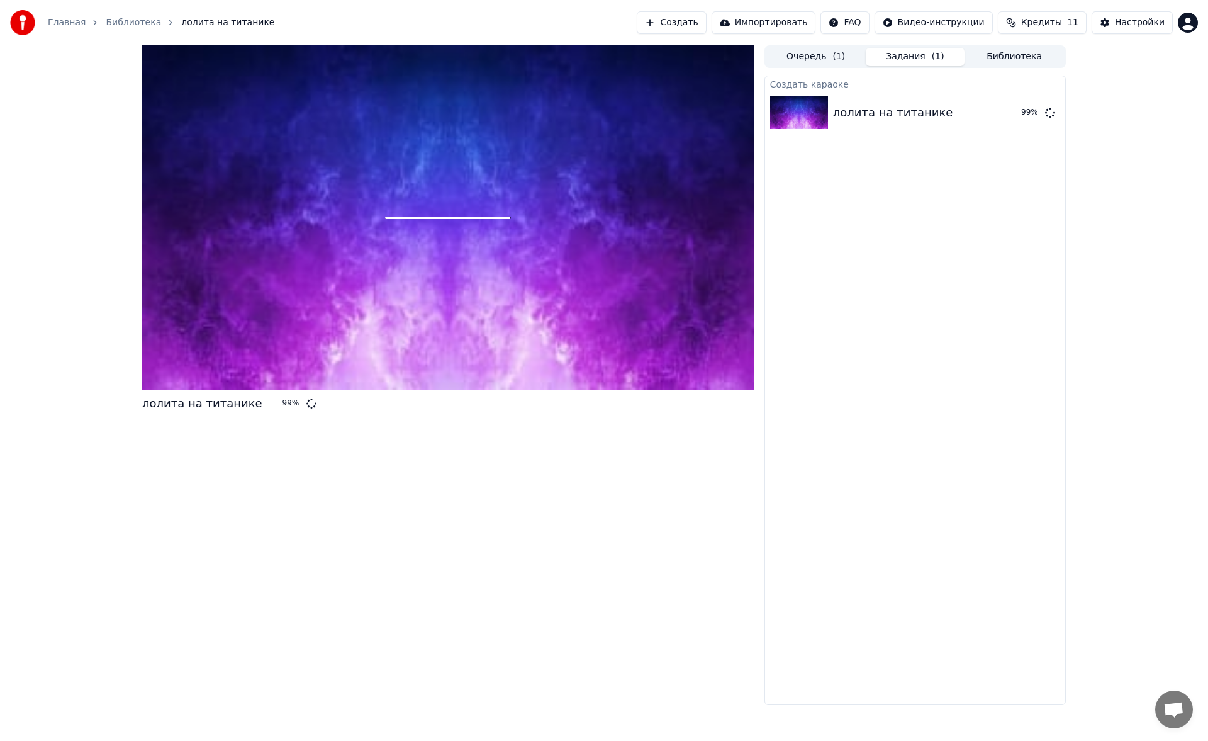
click at [893, 58] on button "Задания ( 1 )" at bounding box center [915, 57] width 99 height 18
click at [831, 57] on button "Очередь ( 1 )" at bounding box center [815, 57] width 99 height 18
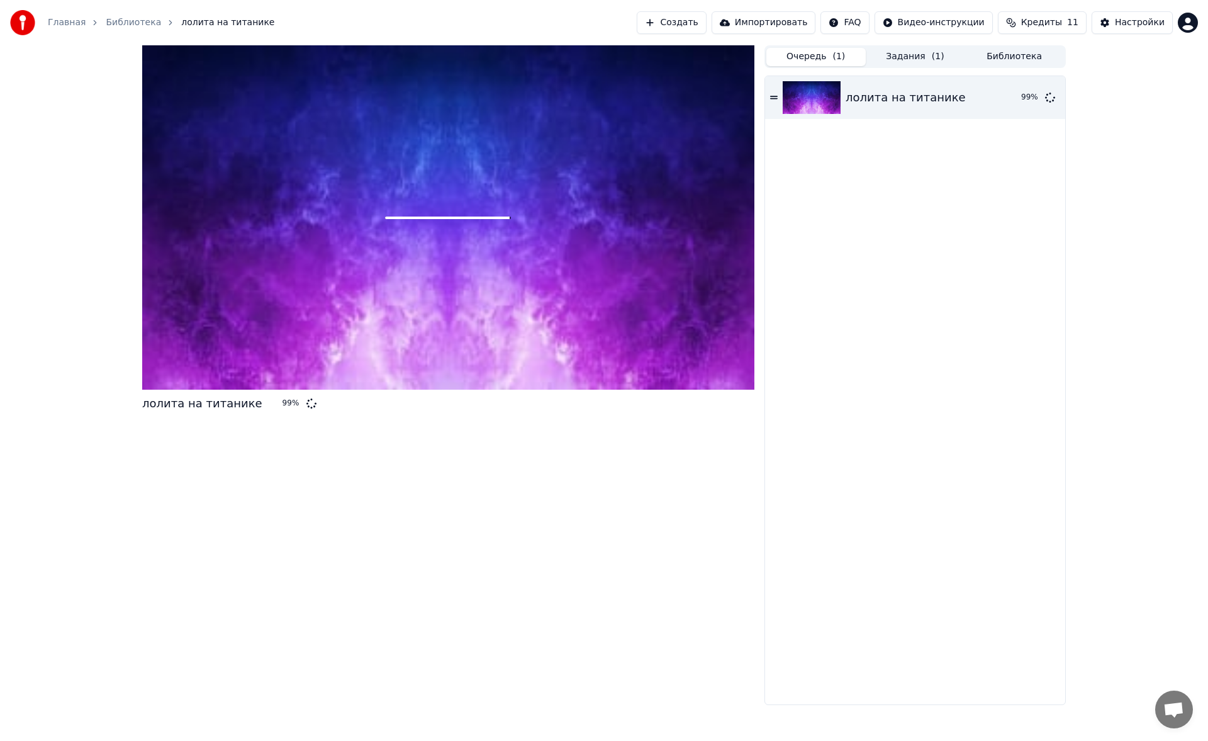
click at [847, 213] on div "лолита на титанике 99 %" at bounding box center [915, 390] width 300 height 628
click at [306, 403] on icon at bounding box center [311, 403] width 10 height 10
click at [919, 55] on button "Задания ( 1 )" at bounding box center [915, 57] width 99 height 18
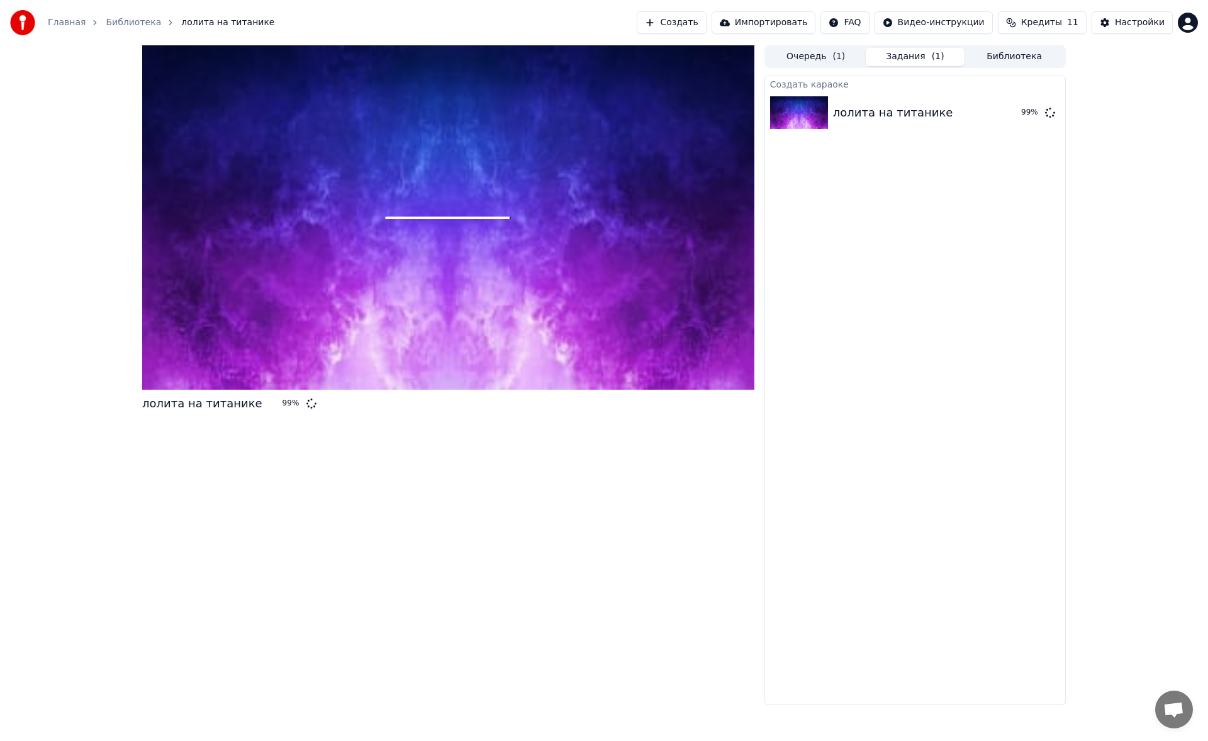
click at [995, 57] on button "Библиотека" at bounding box center [1014, 57] width 99 height 18
click at [907, 64] on button "Задания ( 1 )" at bounding box center [915, 57] width 99 height 18
click at [987, 55] on button "Библиотека" at bounding box center [1014, 57] width 99 height 18
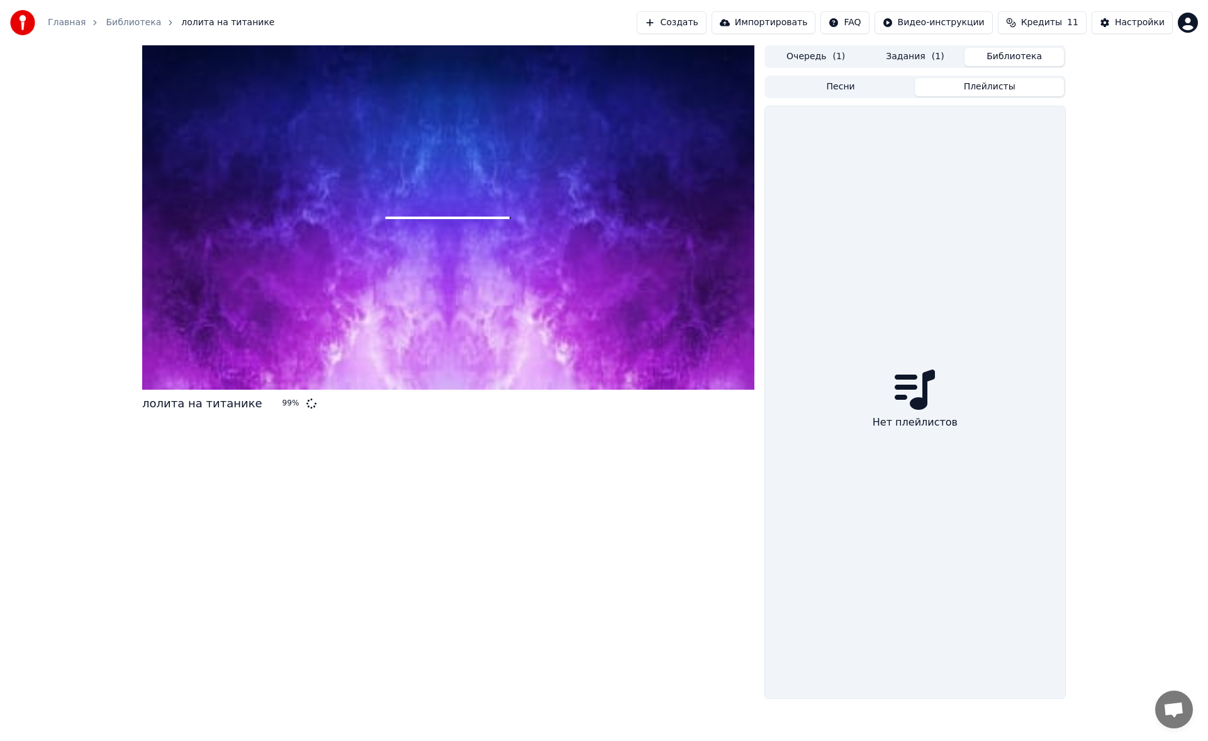
click at [964, 85] on button "Плейлисты" at bounding box center [989, 87] width 149 height 18
click at [871, 91] on button "Песни" at bounding box center [840, 87] width 149 height 18
click at [886, 60] on button "Задания ( 1 )" at bounding box center [915, 57] width 99 height 18
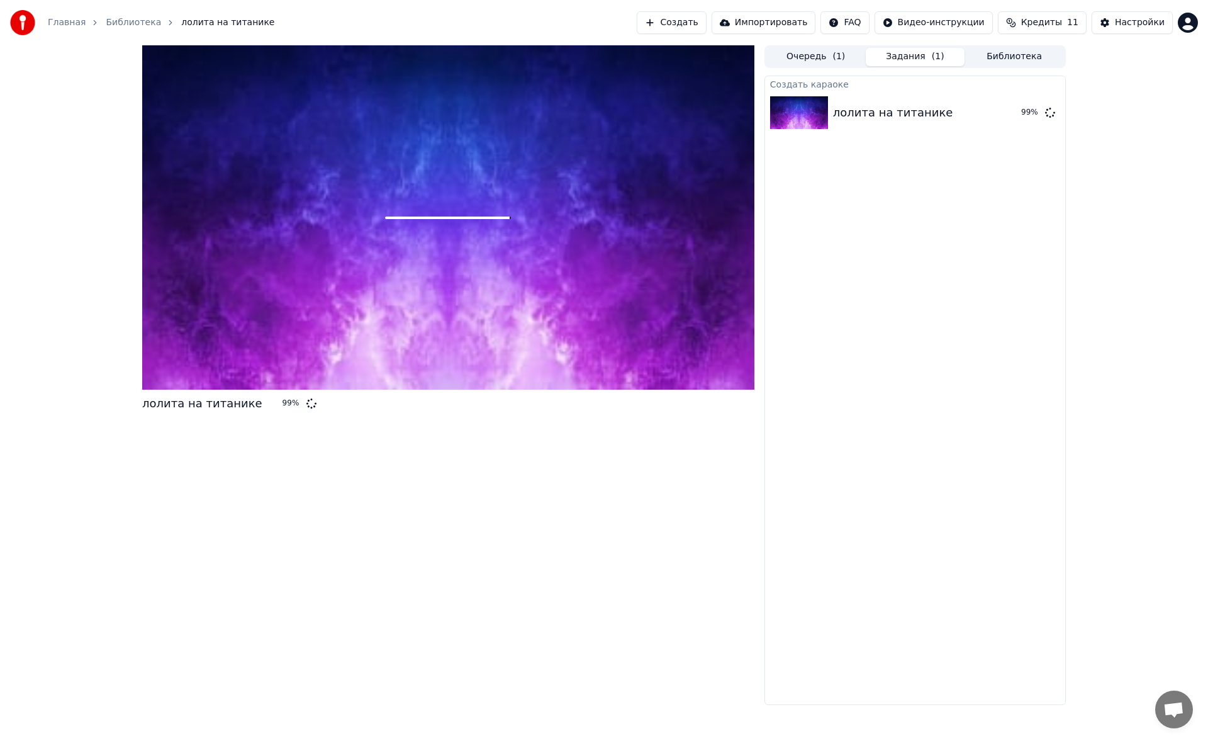
click at [831, 56] on button "Очередь ( 1 )" at bounding box center [815, 57] width 99 height 18
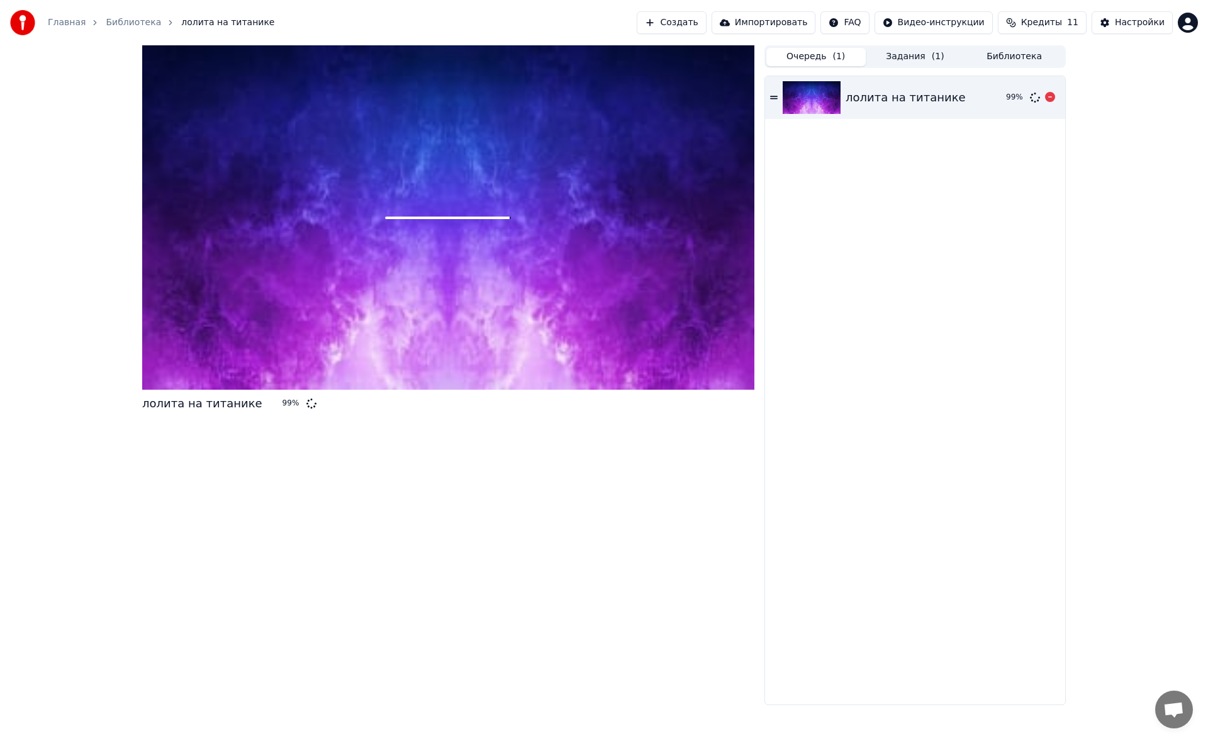
click at [775, 98] on icon at bounding box center [774, 97] width 8 height 9
click at [859, 94] on div "лолита на титанике" at bounding box center [906, 98] width 120 height 18
click at [518, 201] on div at bounding box center [448, 217] width 612 height 344
click at [1062, 25] on span "Кредиты" at bounding box center [1041, 22] width 41 height 13
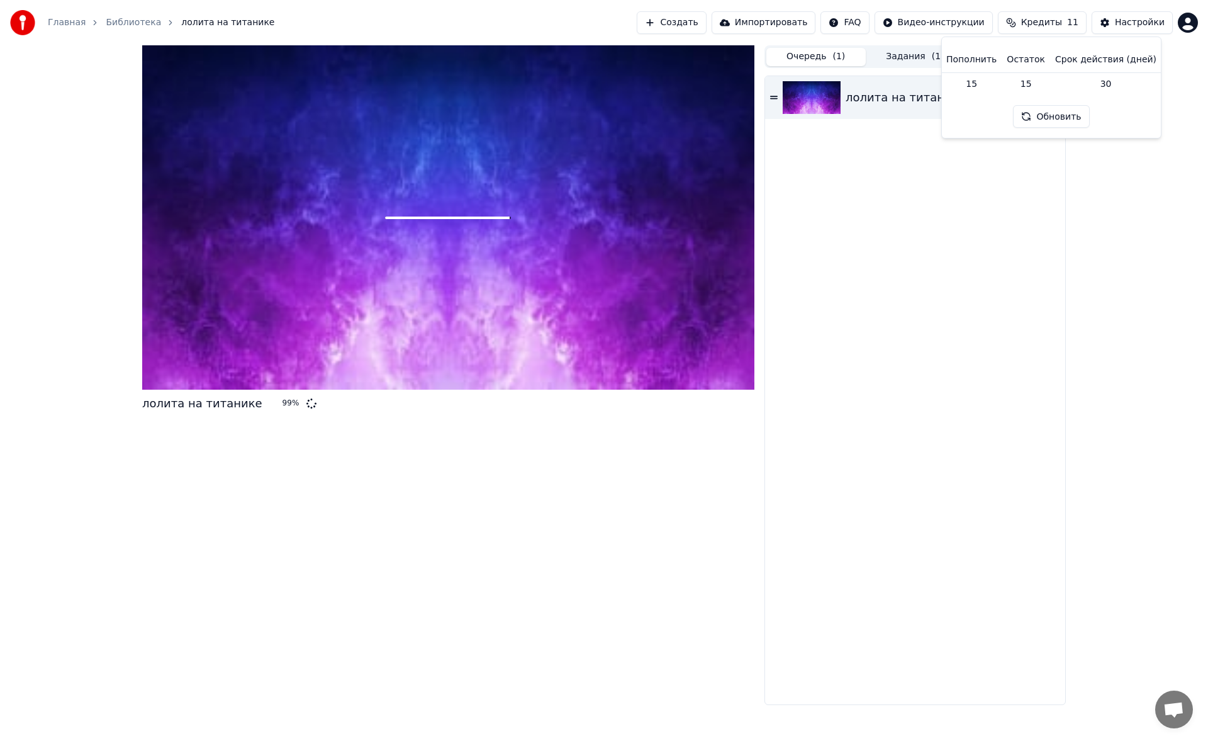
click at [981, 84] on td "15" at bounding box center [971, 83] width 60 height 23
click at [987, 62] on th "Пополнить" at bounding box center [971, 59] width 60 height 25
click at [1126, 87] on td "30" at bounding box center [1105, 83] width 111 height 23
click at [1118, 208] on div "лолита на титанике 99 % Очередь ( 1 ) Задания ( 1 ) Библиотека лолита на титани…" at bounding box center [604, 374] width 1208 height 659
click at [1073, 32] on button "Кредиты 11" at bounding box center [1042, 22] width 89 height 23
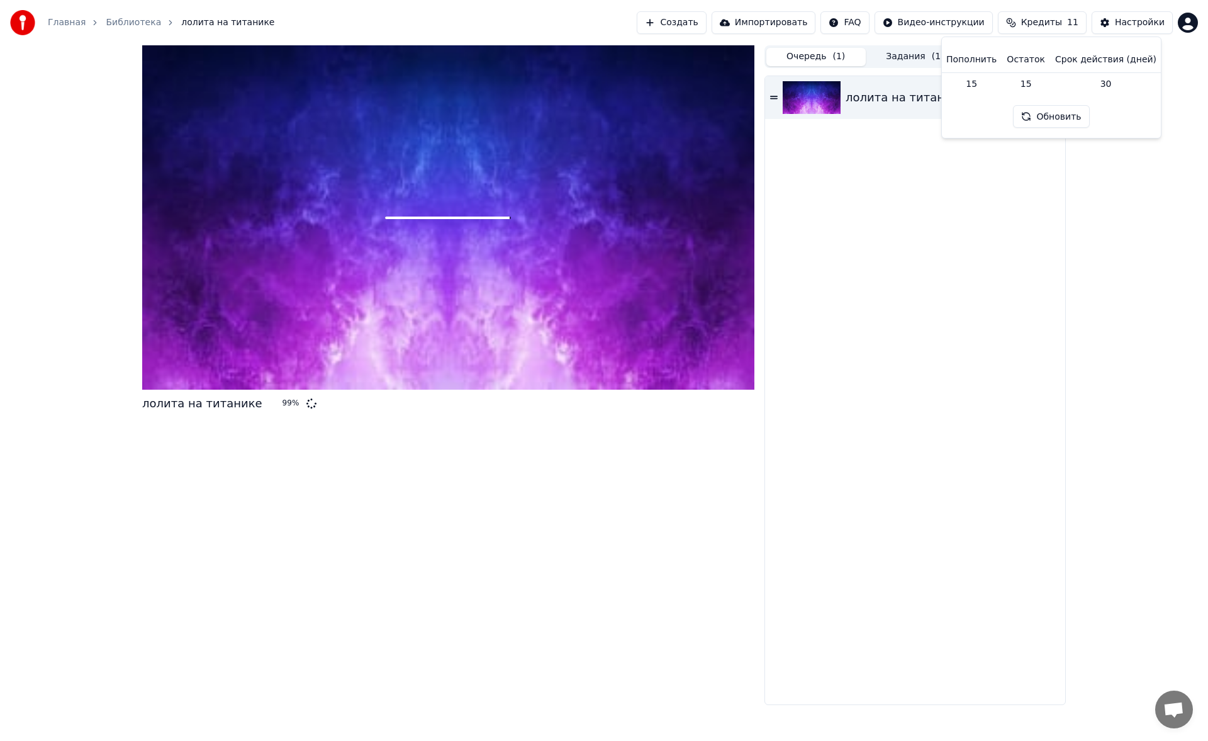
click at [1055, 122] on button "Обновить" at bounding box center [1051, 116] width 76 height 23
click at [1019, 162] on div "лолита на титанике 99 %" at bounding box center [915, 390] width 300 height 628
click at [858, 503] on div "лолита на титанике 99 %" at bounding box center [915, 390] width 300 height 628
click at [1046, 11] on button "Кредиты 11" at bounding box center [1042, 22] width 89 height 23
click at [1048, 115] on button "Обновить" at bounding box center [1051, 116] width 76 height 23
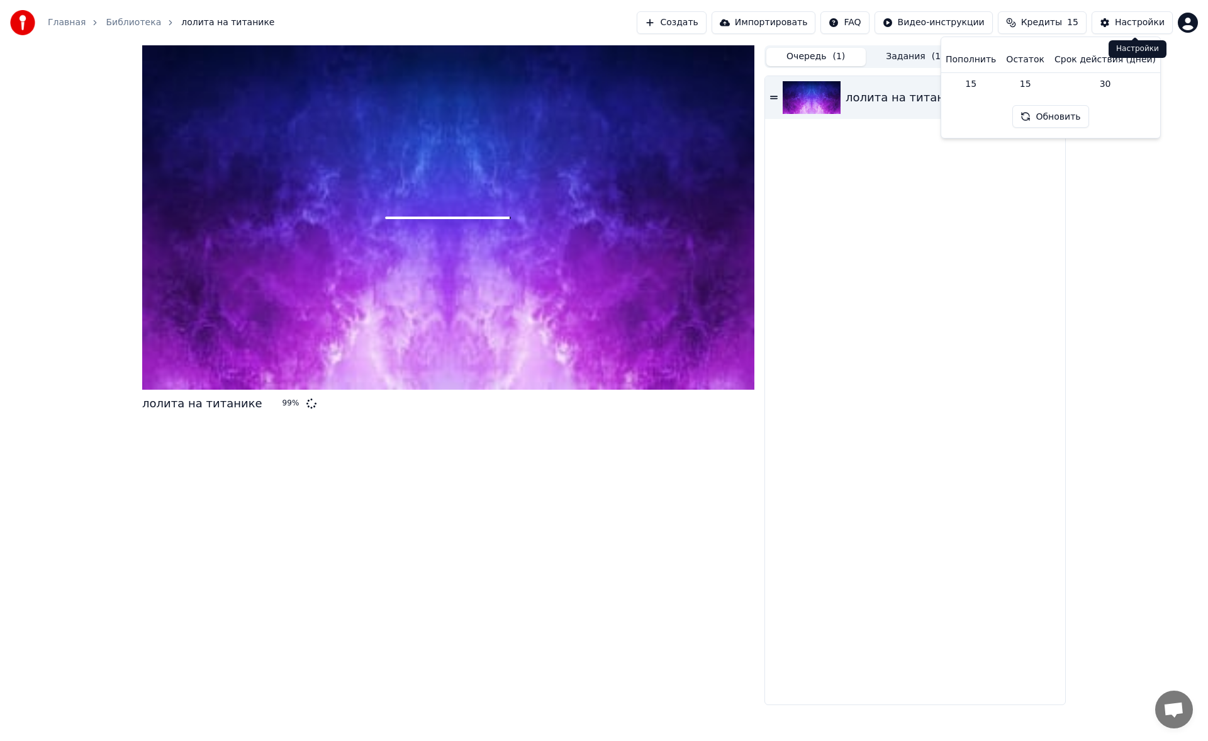
click at [1148, 23] on div "Настройки" at bounding box center [1140, 22] width 50 height 13
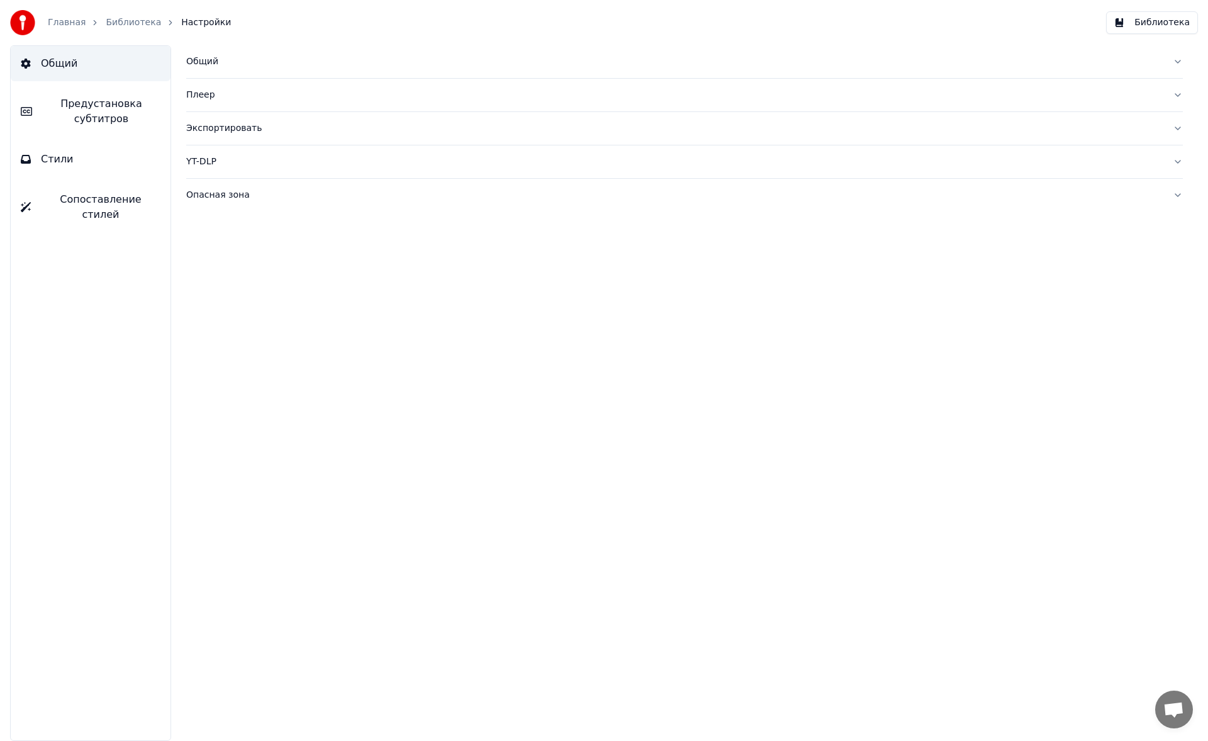
click at [191, 67] on div "Общий" at bounding box center [674, 61] width 976 height 13
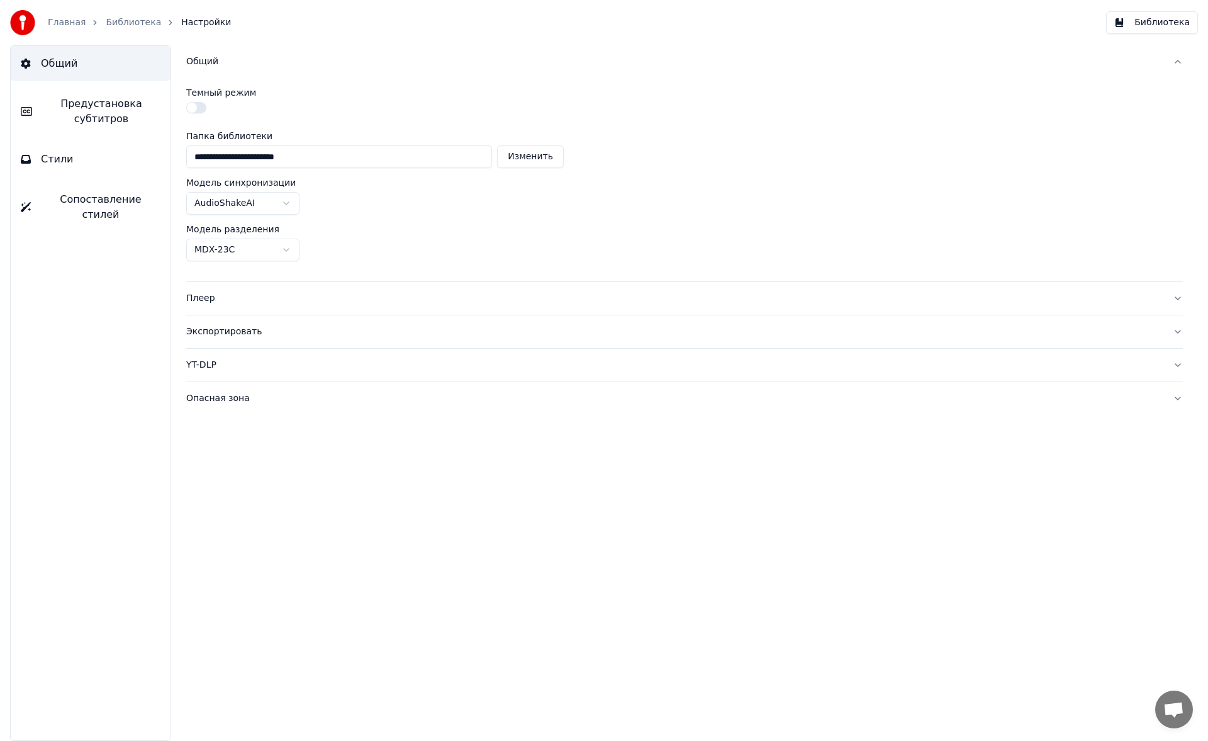
click at [200, 104] on button "button" at bounding box center [196, 107] width 20 height 11
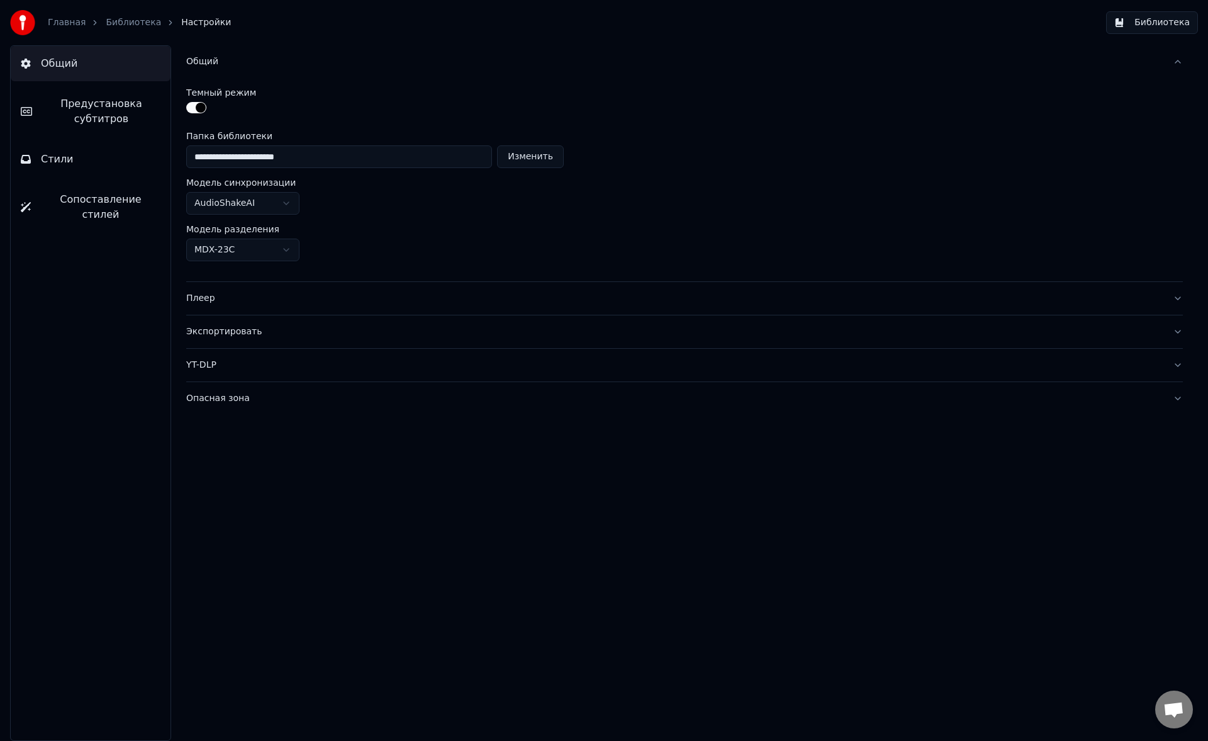
click at [200, 104] on button "button" at bounding box center [196, 107] width 20 height 11
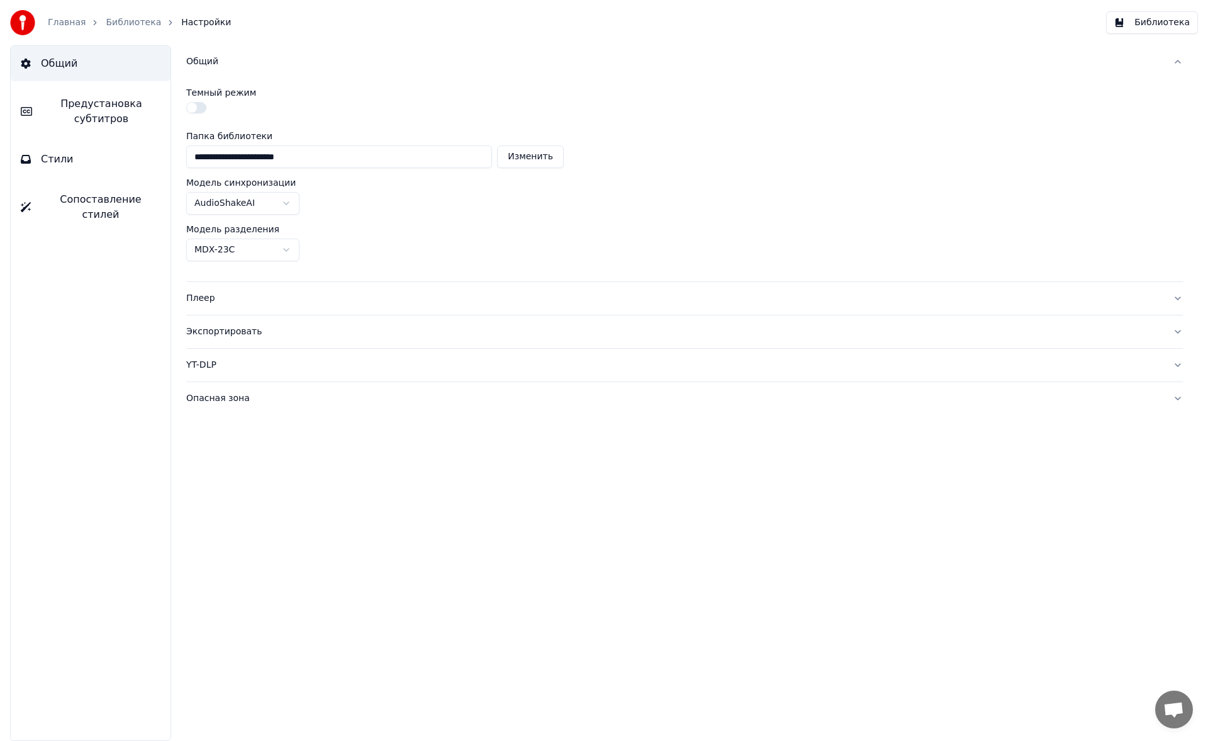
click at [58, 165] on span "Стили" at bounding box center [57, 159] width 33 height 15
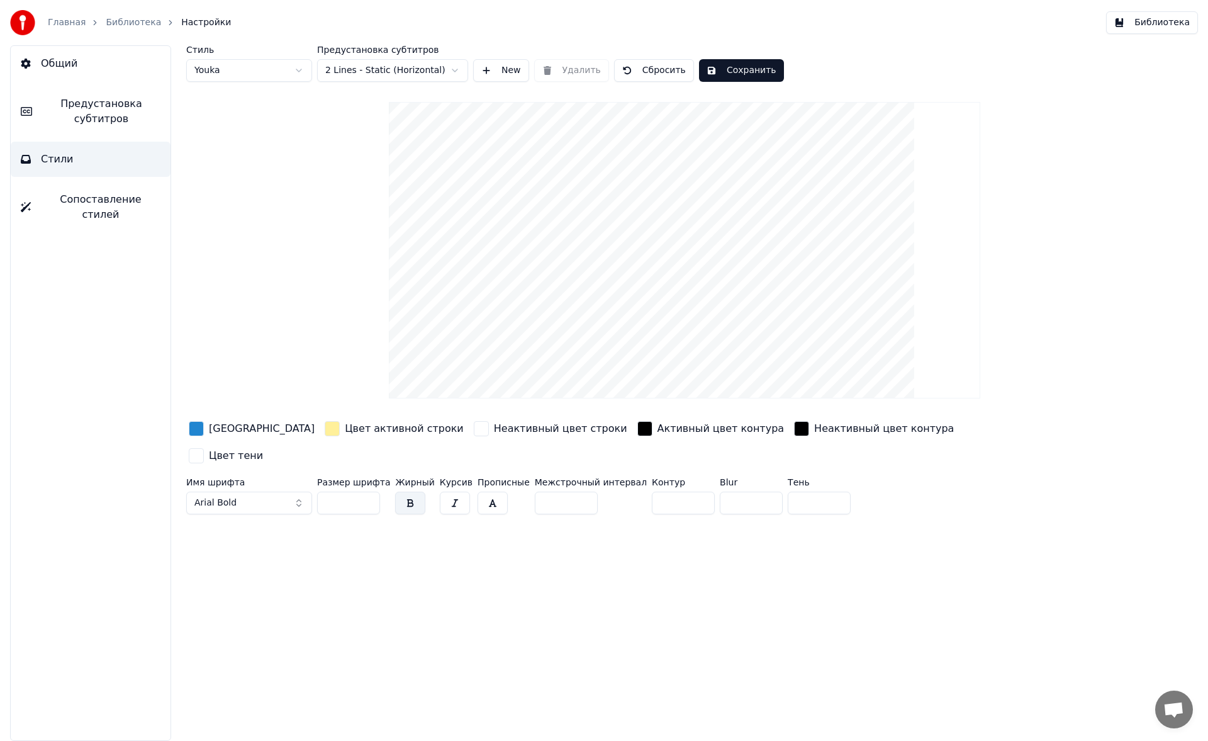
click at [100, 192] on span "Сопоставление стилей" at bounding box center [101, 207] width 120 height 30
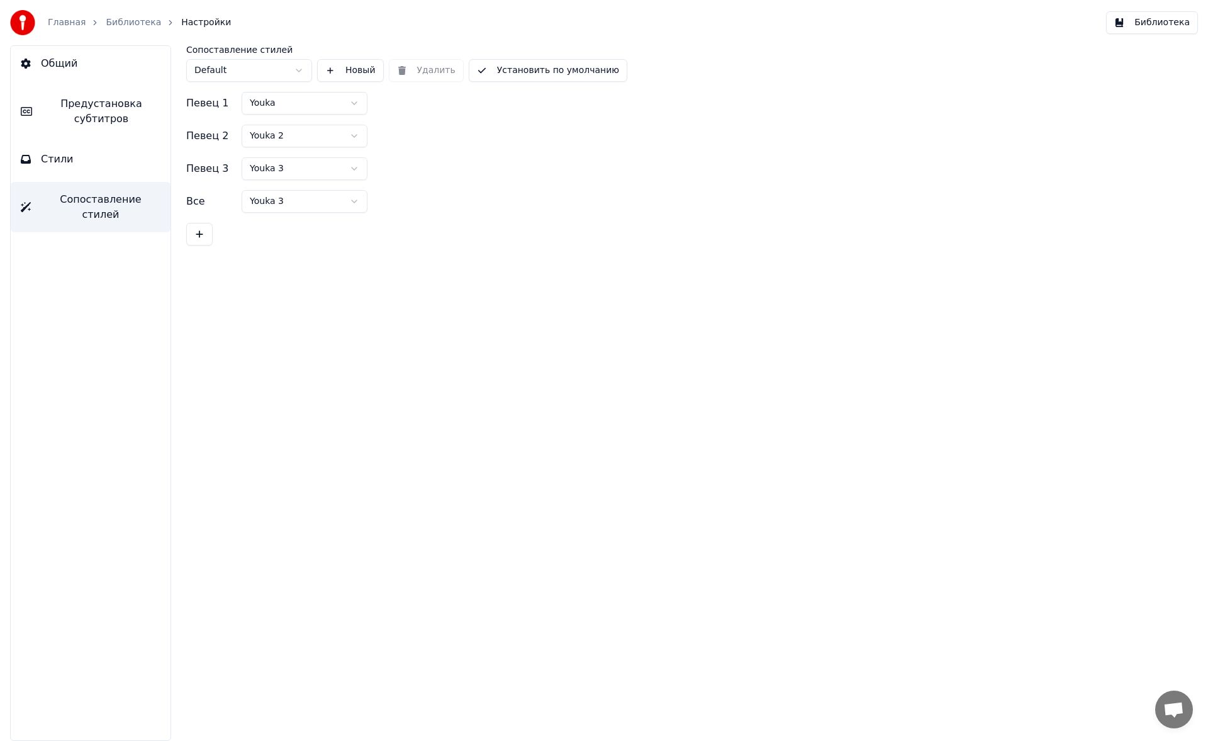
click at [80, 73] on button "Общий" at bounding box center [91, 63] width 160 height 35
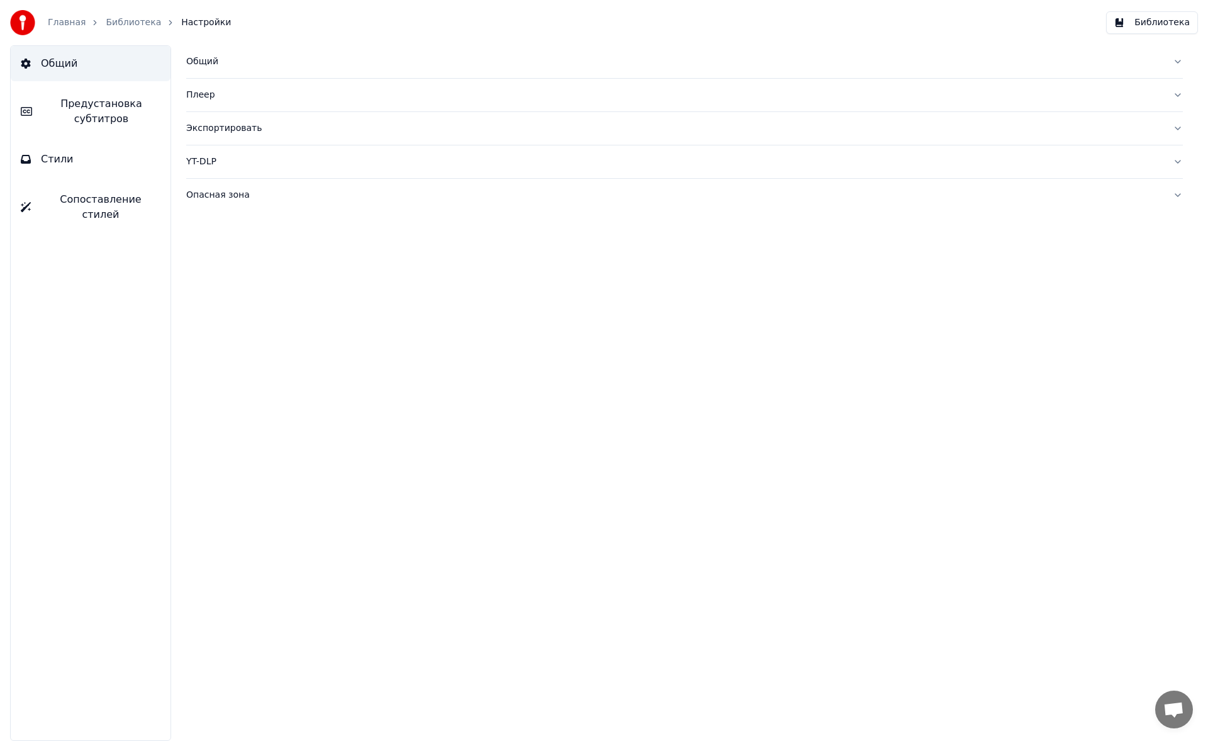
click at [131, 18] on link "Библиотека" at bounding box center [133, 22] width 55 height 13
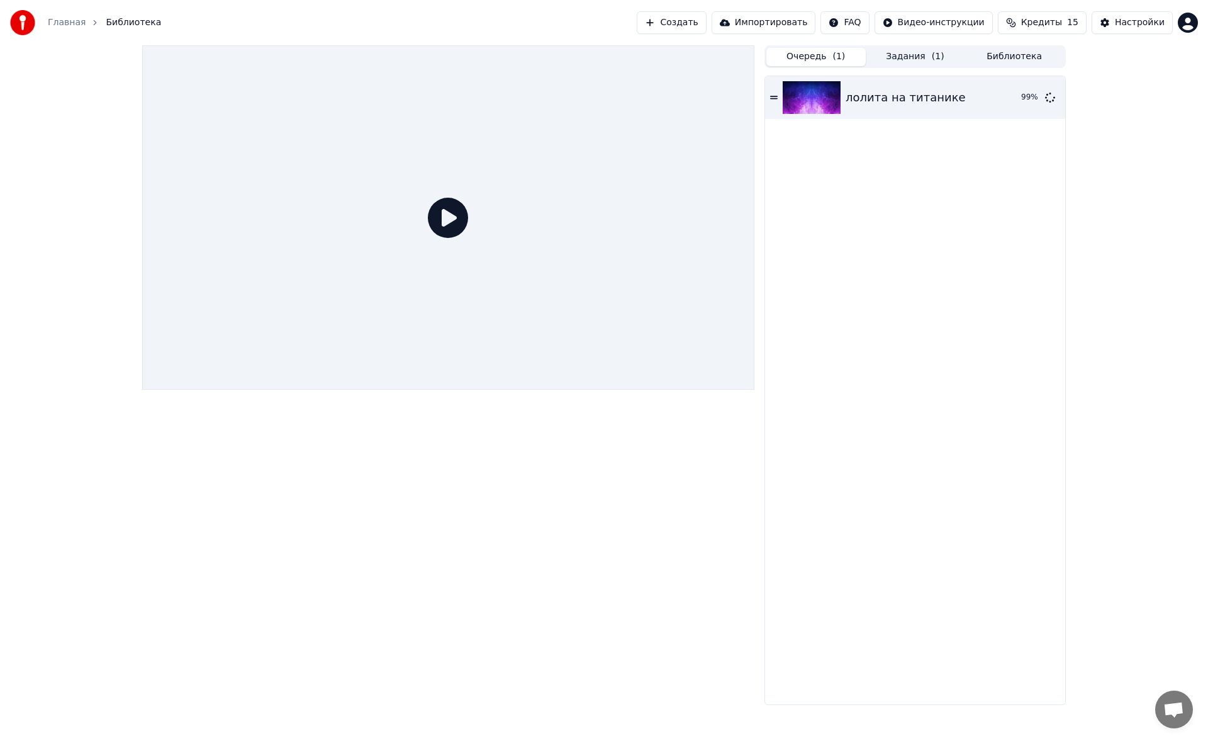
click at [64, 28] on link "Главная" at bounding box center [67, 22] width 38 height 13
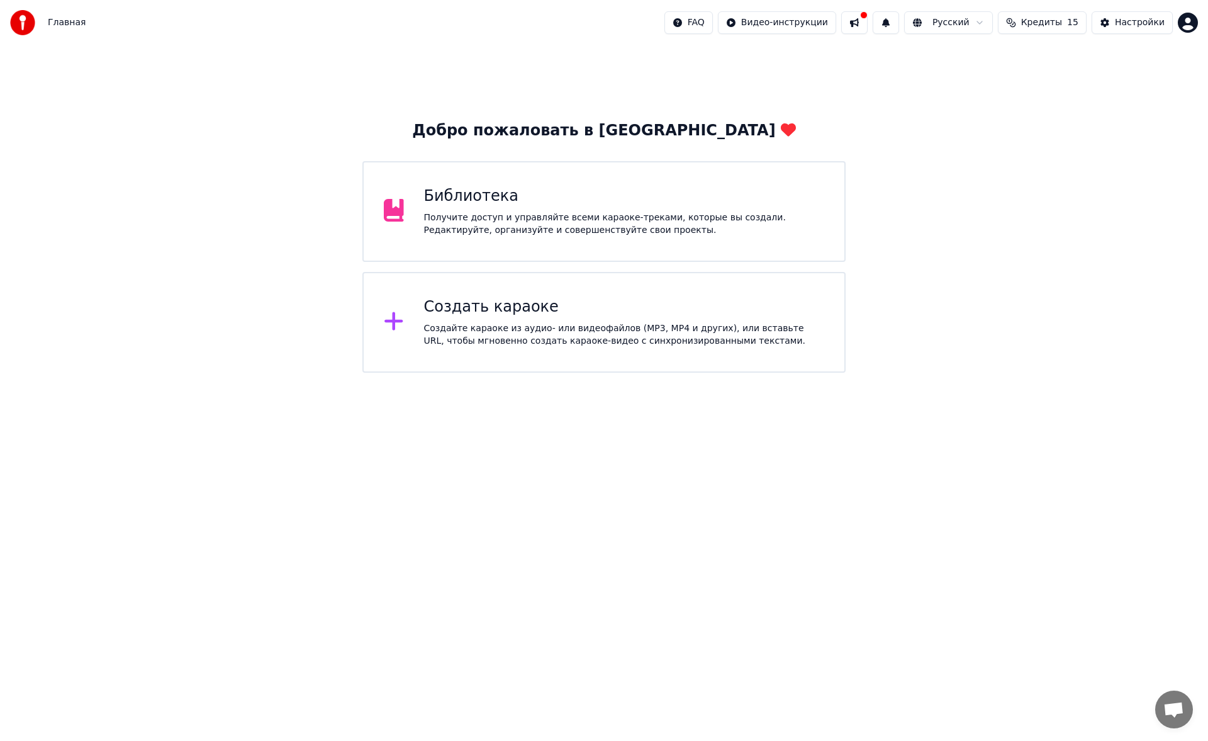
click at [449, 195] on div "Библиотека" at bounding box center [624, 196] width 401 height 20
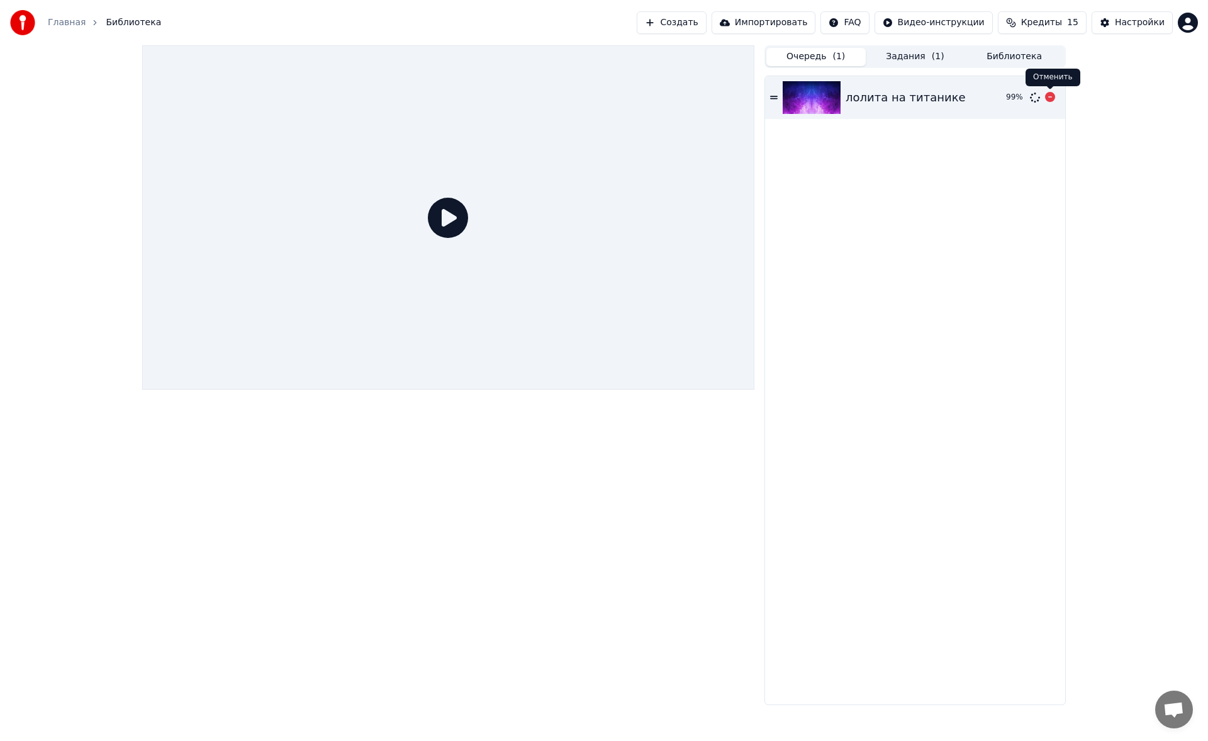
click at [1051, 98] on icon at bounding box center [1050, 97] width 10 height 10
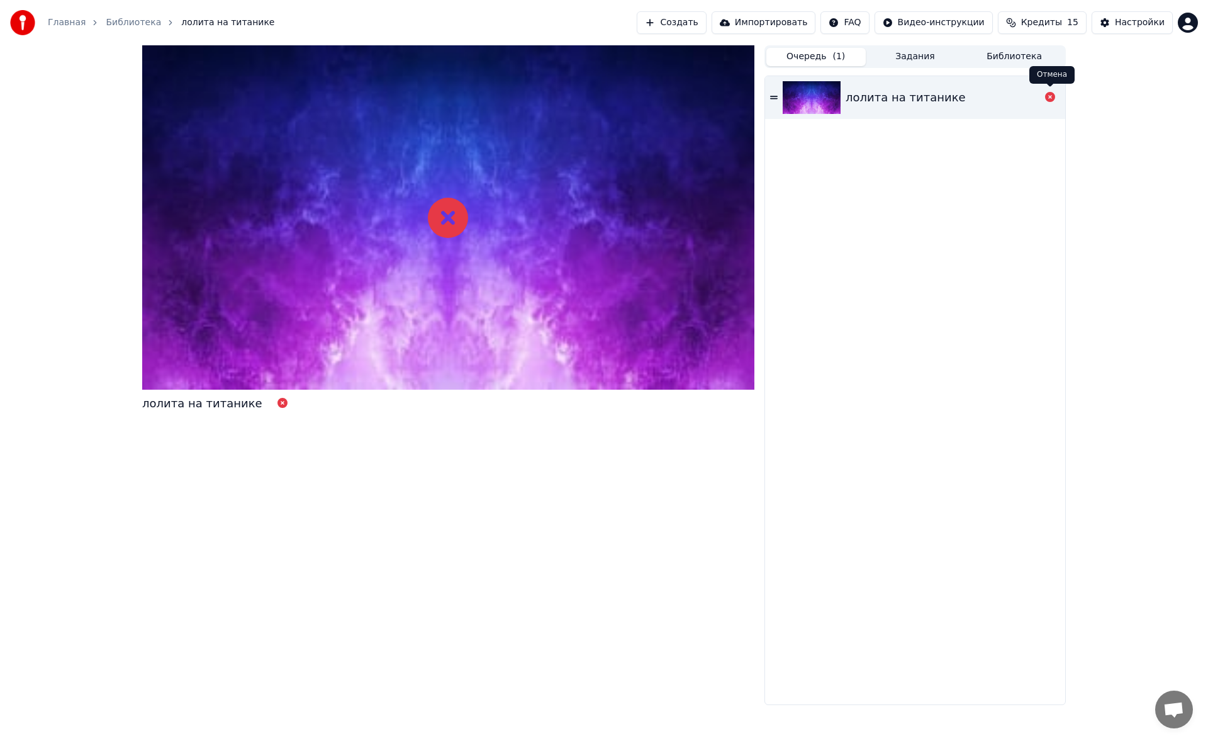
click at [1053, 101] on icon at bounding box center [1050, 97] width 10 height 10
click at [1051, 93] on icon at bounding box center [1050, 97] width 10 height 10
click at [439, 222] on icon at bounding box center [448, 218] width 40 height 40
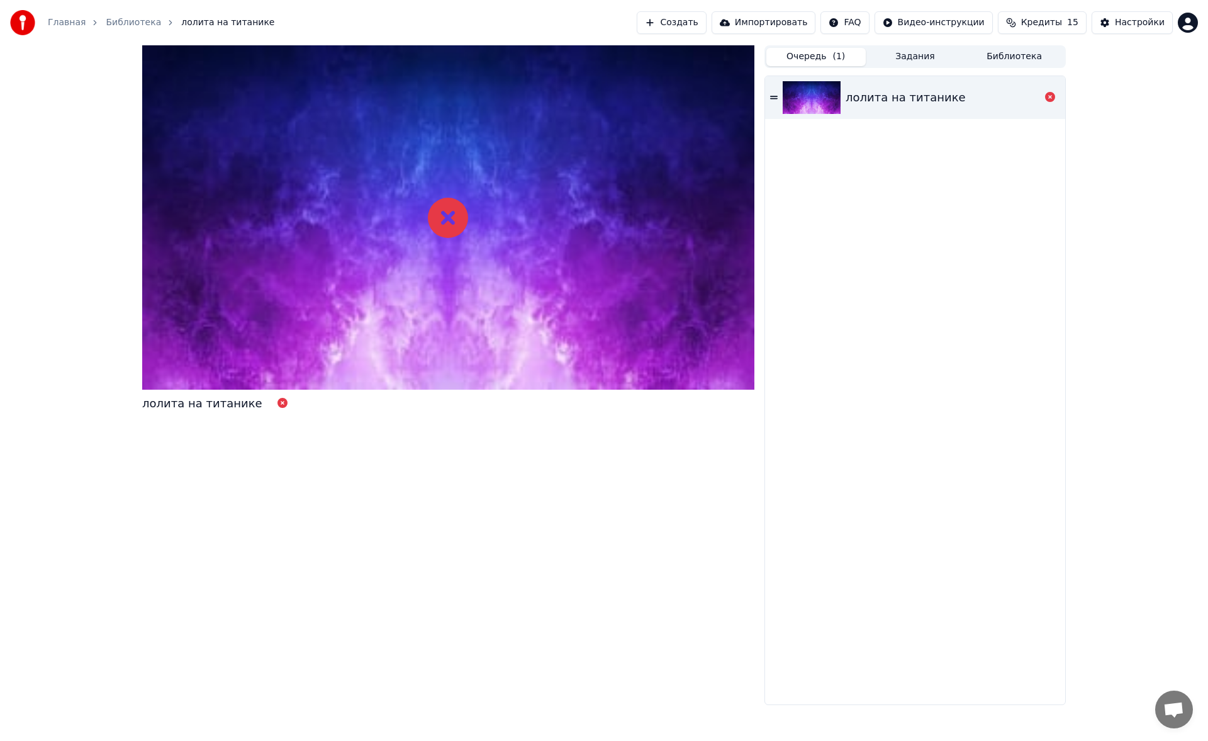
click at [57, 28] on link "Главная" at bounding box center [67, 22] width 38 height 13
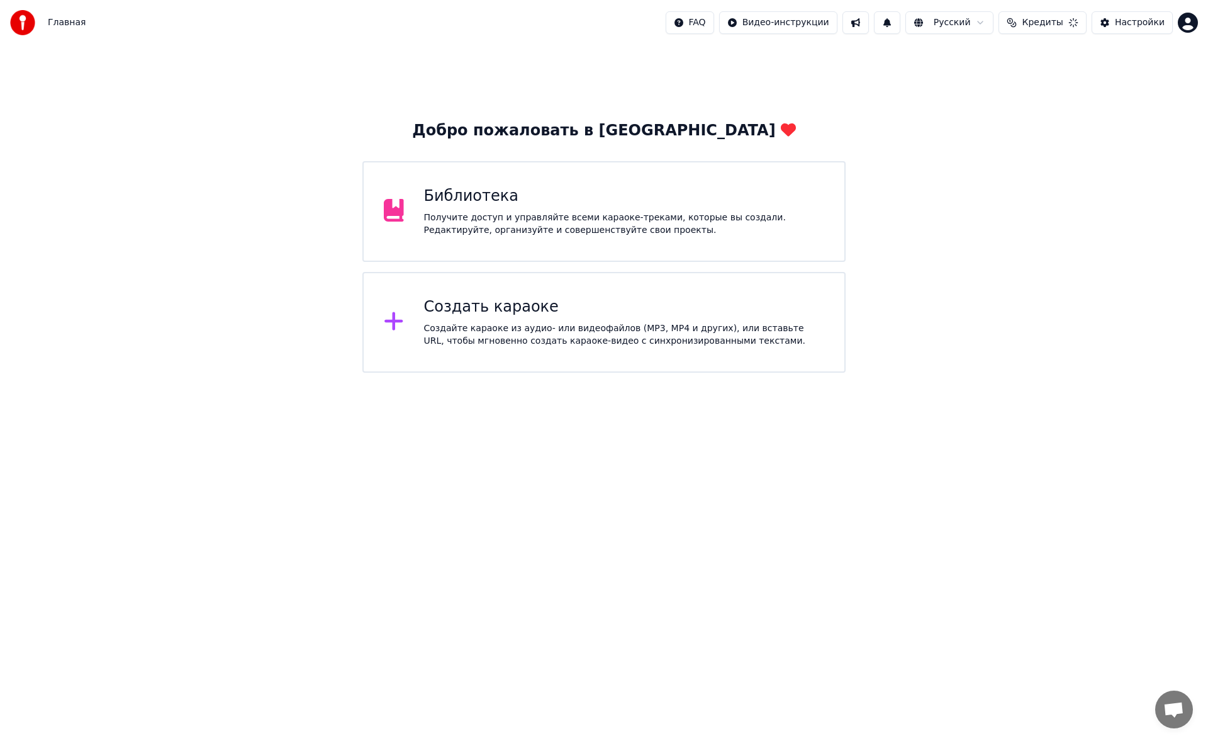
click at [493, 351] on div "Создать караоке Создайте караоке из аудио- или видеофайлов (MP3, MP4 и других),…" at bounding box center [603, 322] width 483 height 101
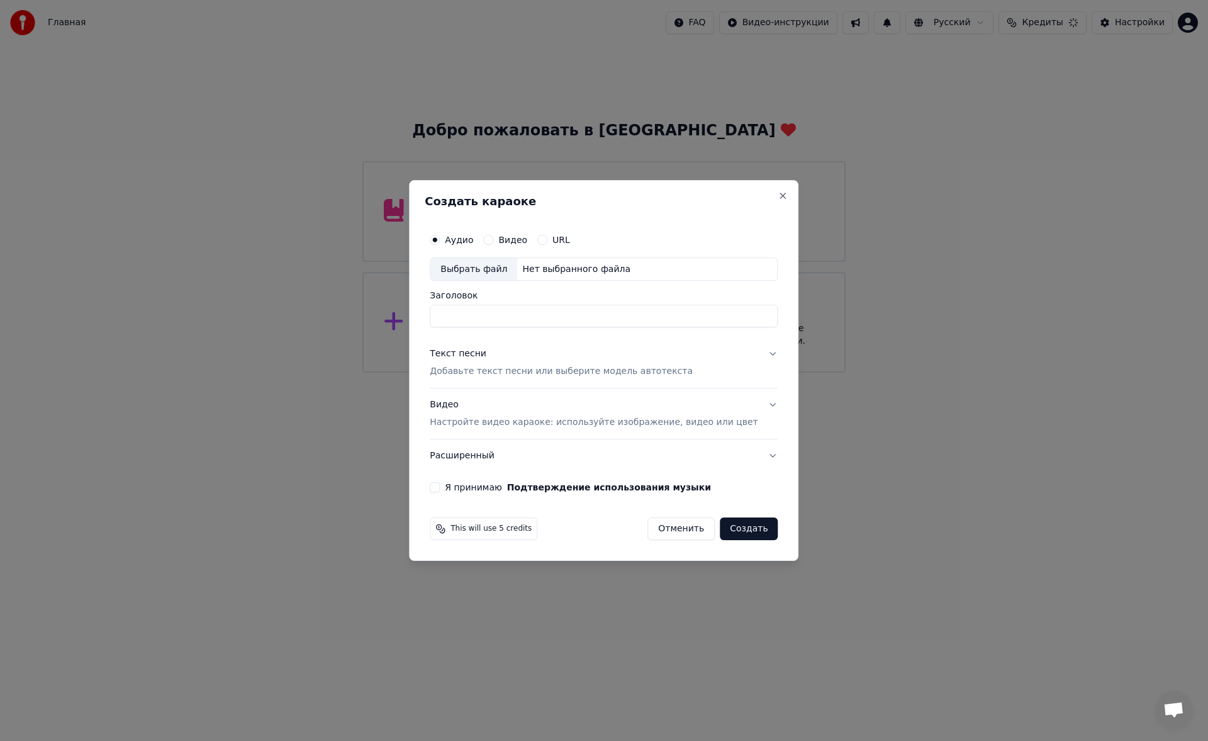
click at [491, 279] on div "Выбрать файл" at bounding box center [473, 269] width 87 height 23
type input "**********"
click at [507, 372] on p "Добавьте текст песни или выберите модель автотекста" at bounding box center [561, 372] width 263 height 13
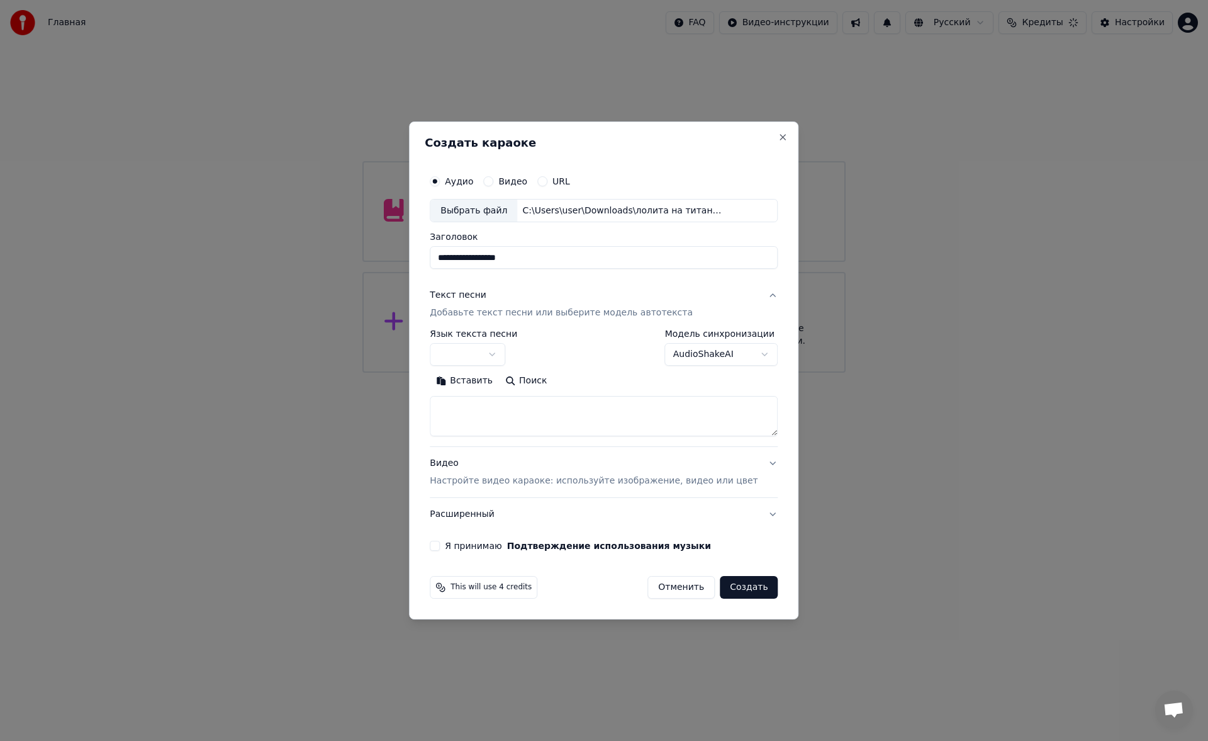
click at [508, 405] on textarea at bounding box center [604, 416] width 348 height 40
click at [489, 380] on button "Вставить" at bounding box center [464, 381] width 69 height 20
click at [581, 383] on button "Развернуть" at bounding box center [593, 381] width 79 height 20
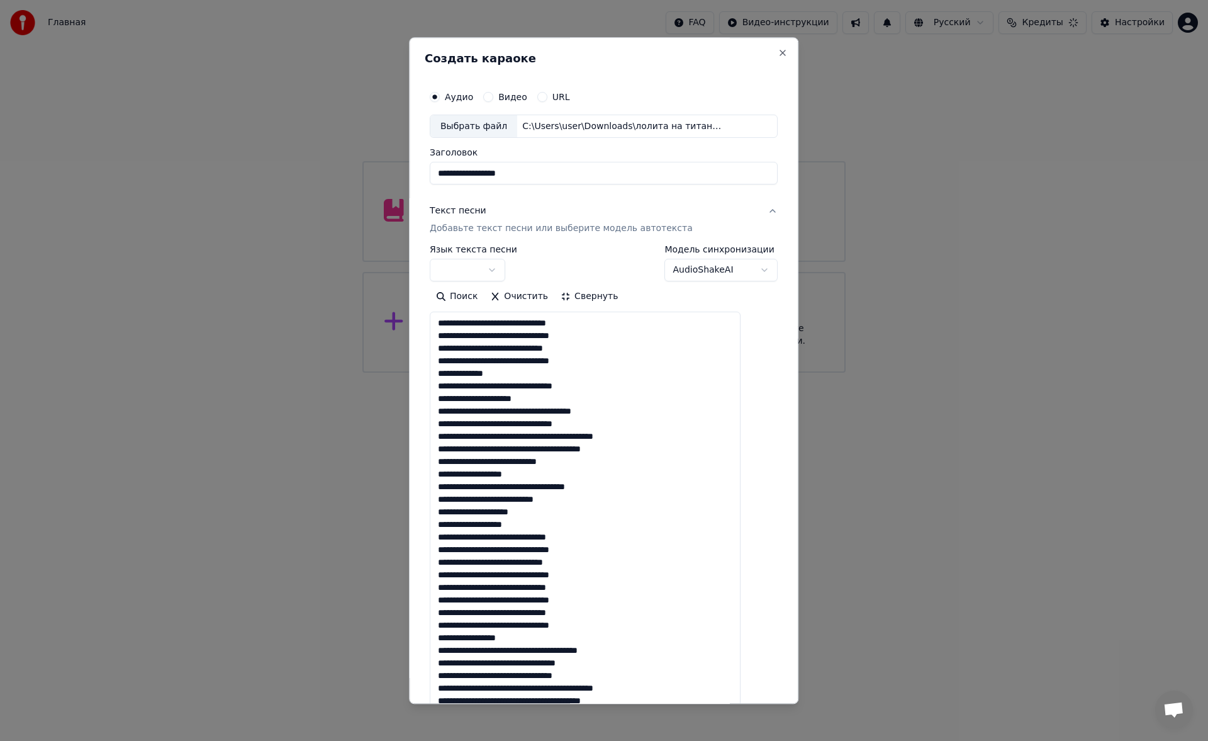
click at [569, 301] on button "Свернуть" at bounding box center [589, 297] width 70 height 20
type textarea "**********"
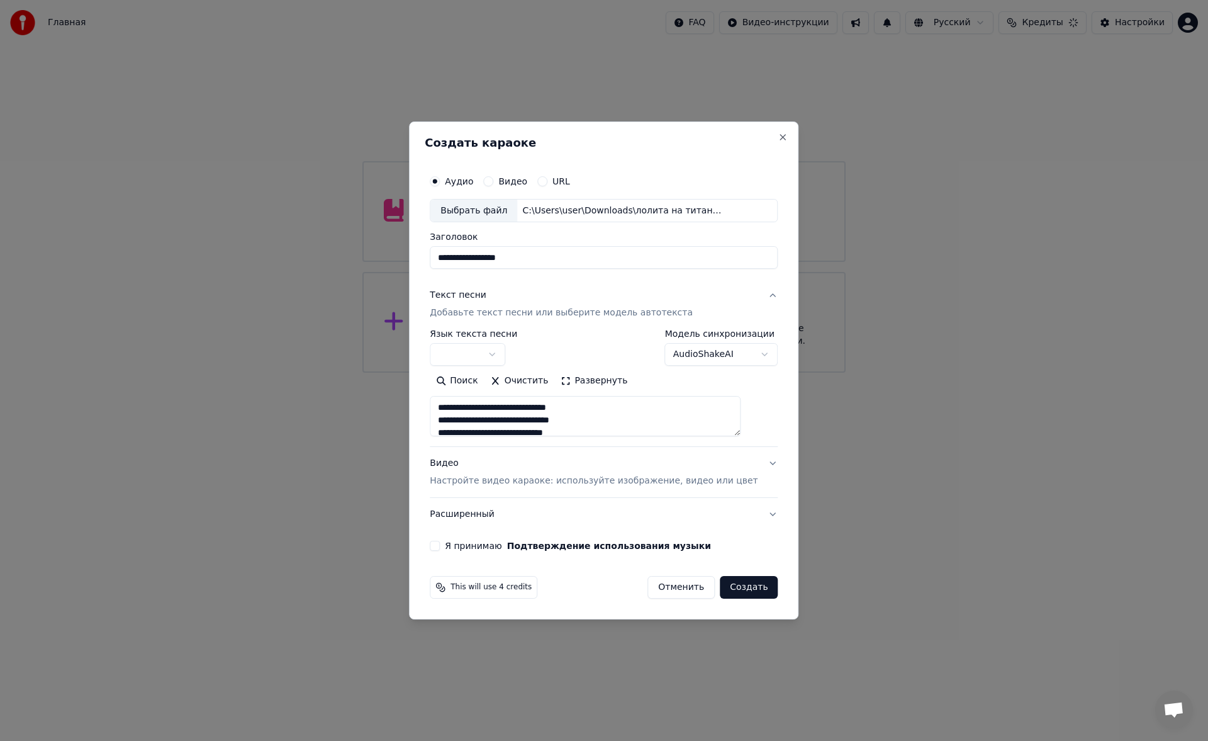
click at [507, 350] on body "**********" at bounding box center [604, 186] width 1208 height 372
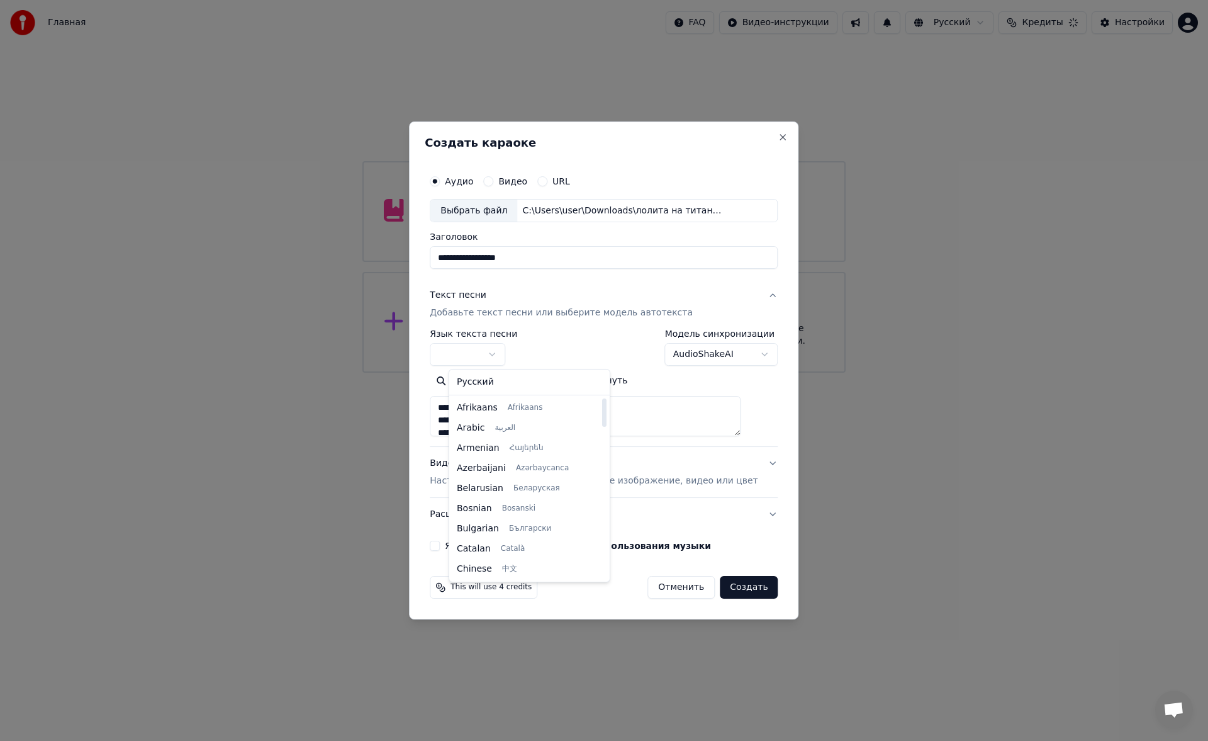
select select "**"
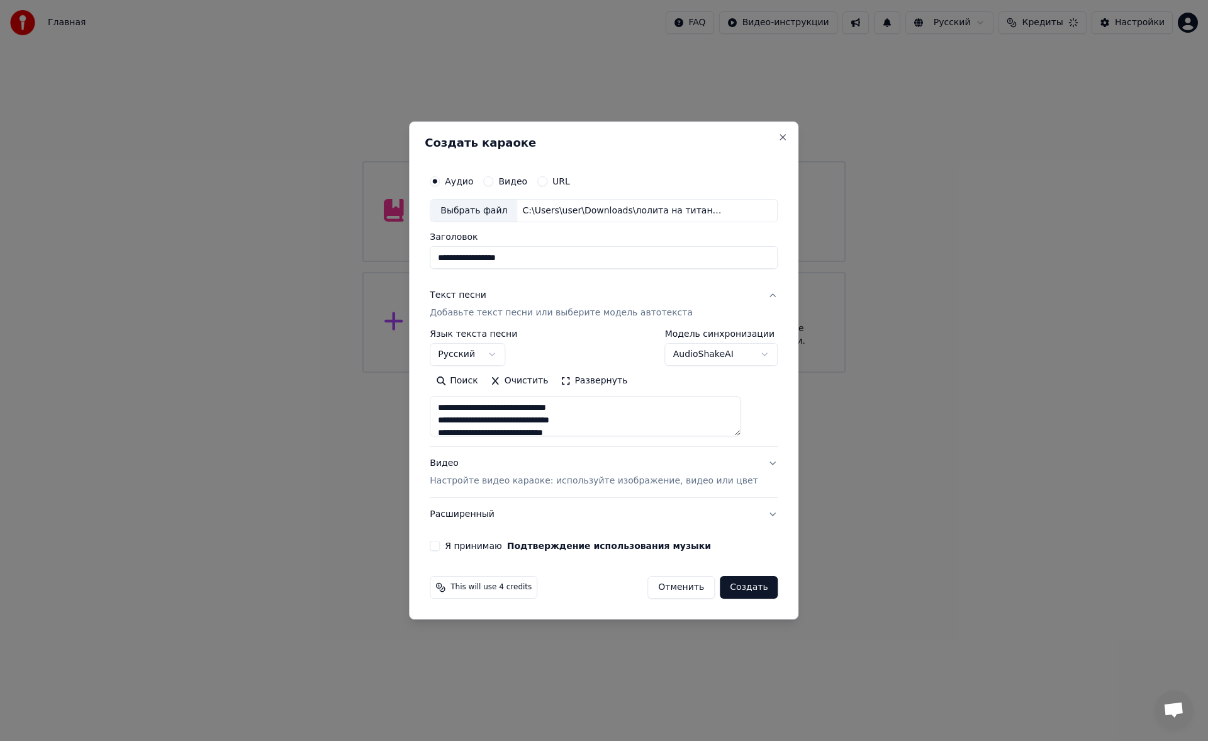
click at [461, 468] on div "Видео Настройте видео караоке: используйте изображение, видео или цвет" at bounding box center [594, 472] width 328 height 30
type textarea "**********"
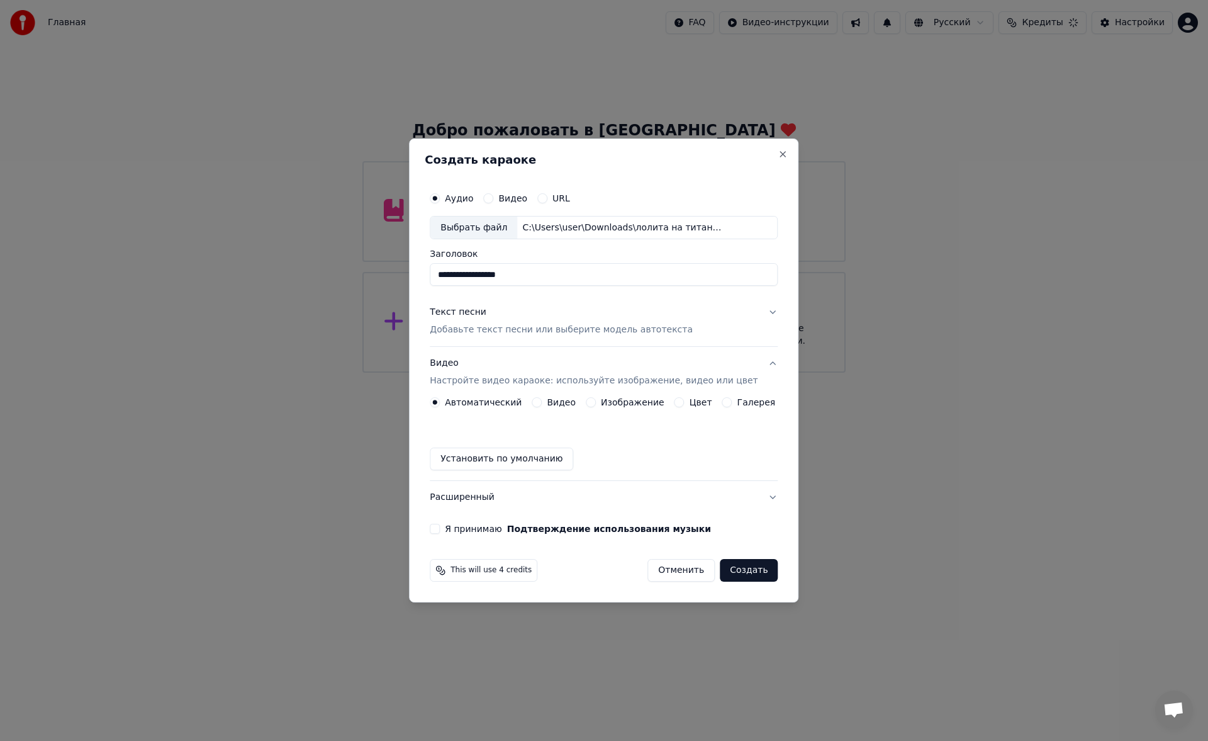
click at [690, 406] on label "Цвет" at bounding box center [701, 402] width 23 height 9
click at [685, 406] on button "Цвет" at bounding box center [679, 402] width 10 height 10
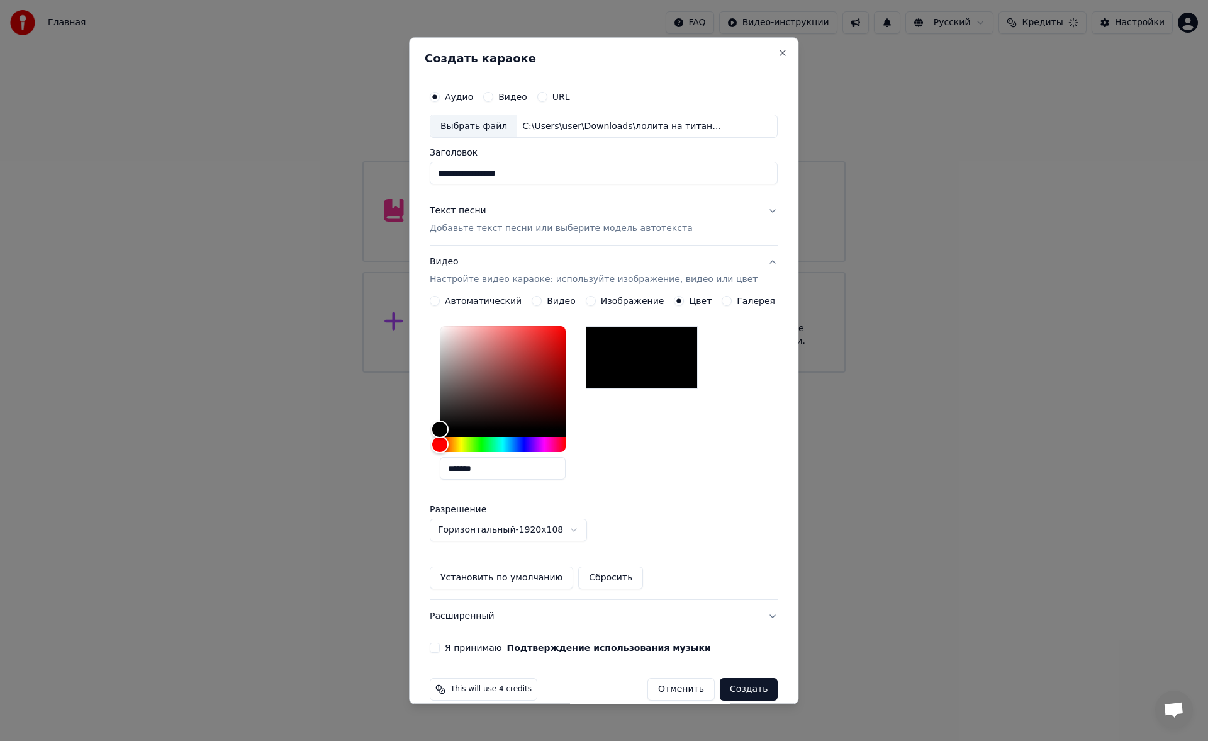
scroll to position [18, 0]
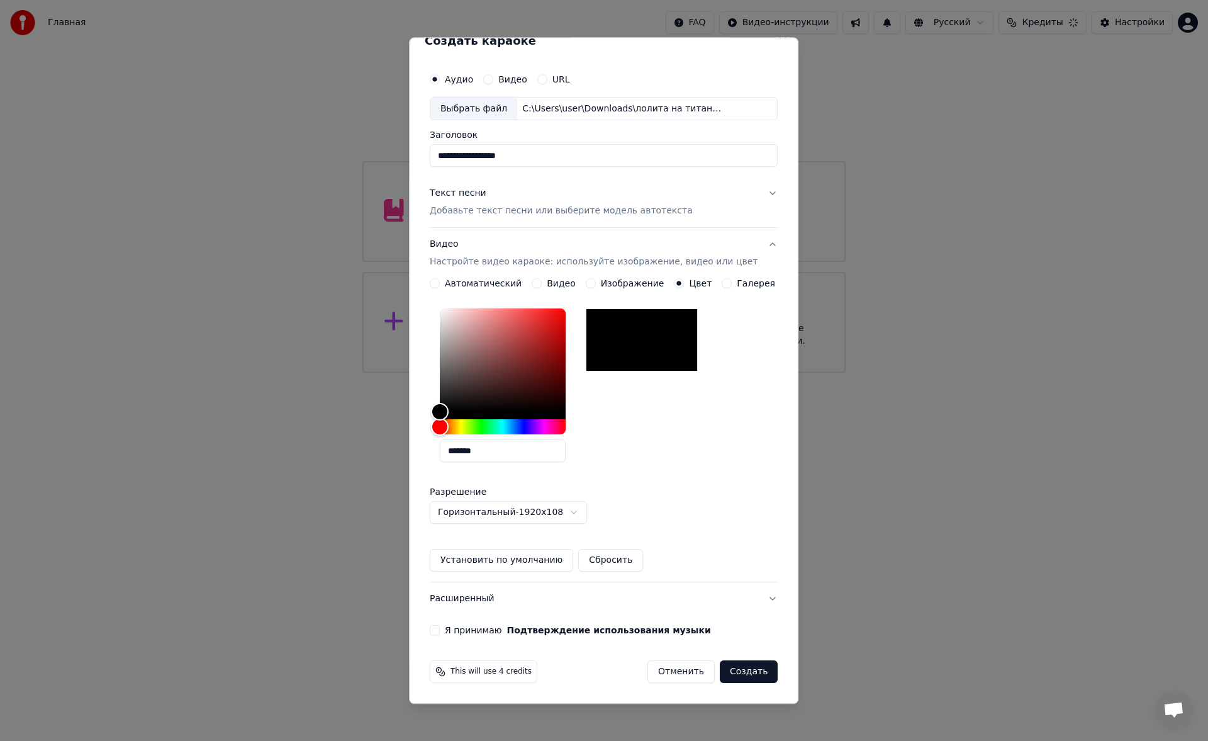
click at [440, 634] on button "Я принимаю Подтверждение использования музыки" at bounding box center [435, 630] width 10 height 10
click at [720, 669] on button "Создать" at bounding box center [749, 672] width 58 height 23
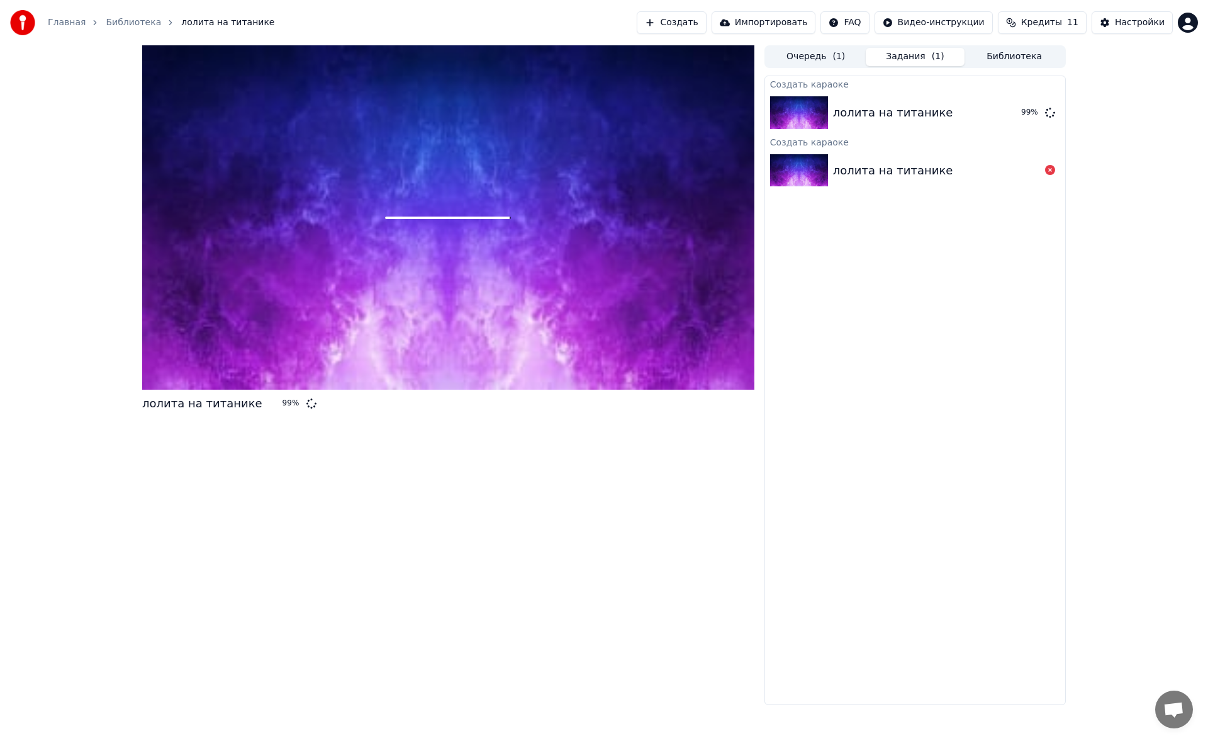
click at [539, 467] on div "лолита на титанике 99 %" at bounding box center [448, 374] width 612 height 659
click at [503, 217] on span at bounding box center [447, 217] width 125 height 3
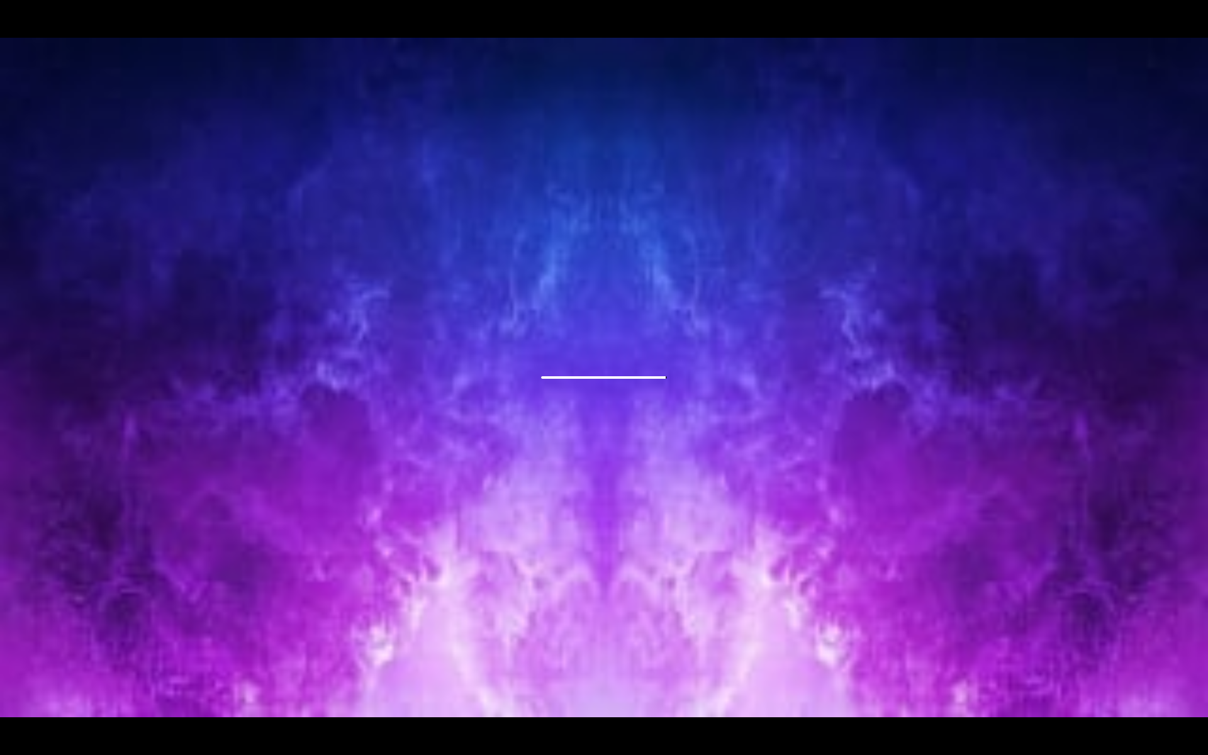
click at [503, 232] on div at bounding box center [604, 378] width 1208 height 680
click at [630, 358] on div at bounding box center [604, 378] width 1208 height 680
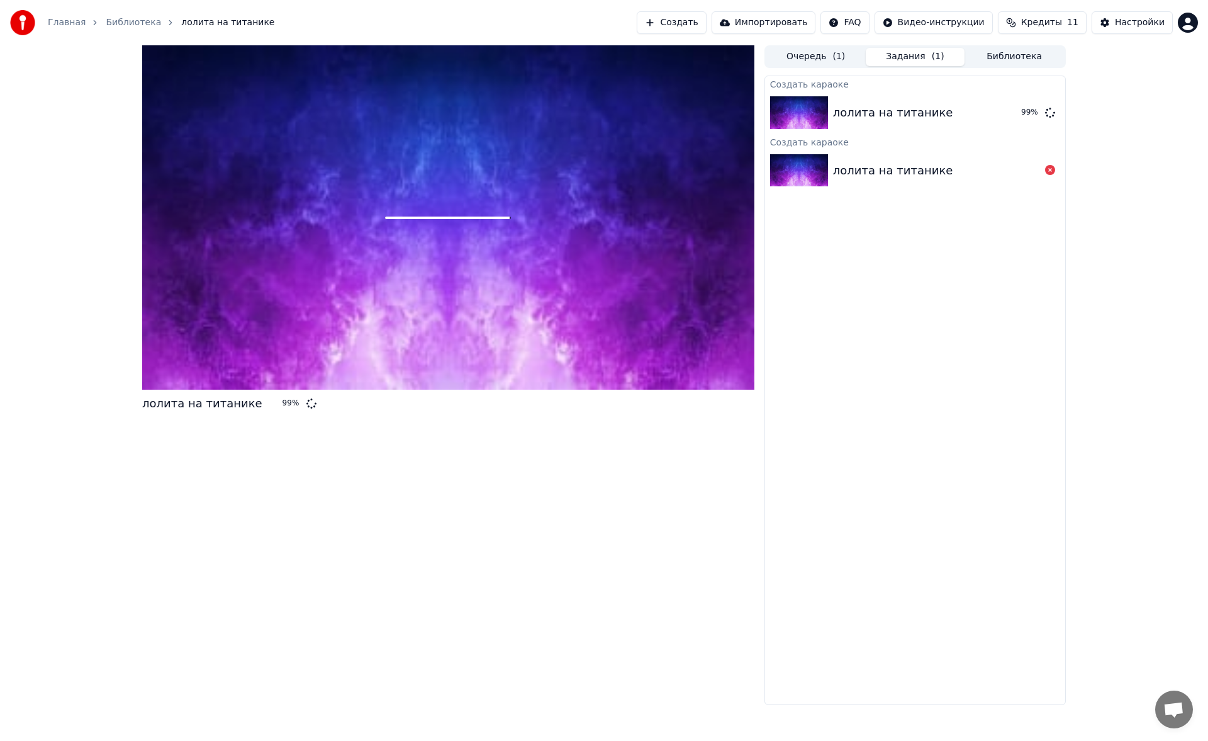
click at [500, 212] on div at bounding box center [448, 217] width 612 height 344
click at [536, 296] on div at bounding box center [448, 217] width 612 height 344
click at [819, 77] on div "Создать караоке" at bounding box center [915, 83] width 300 height 15
click at [800, 100] on img at bounding box center [799, 112] width 58 height 33
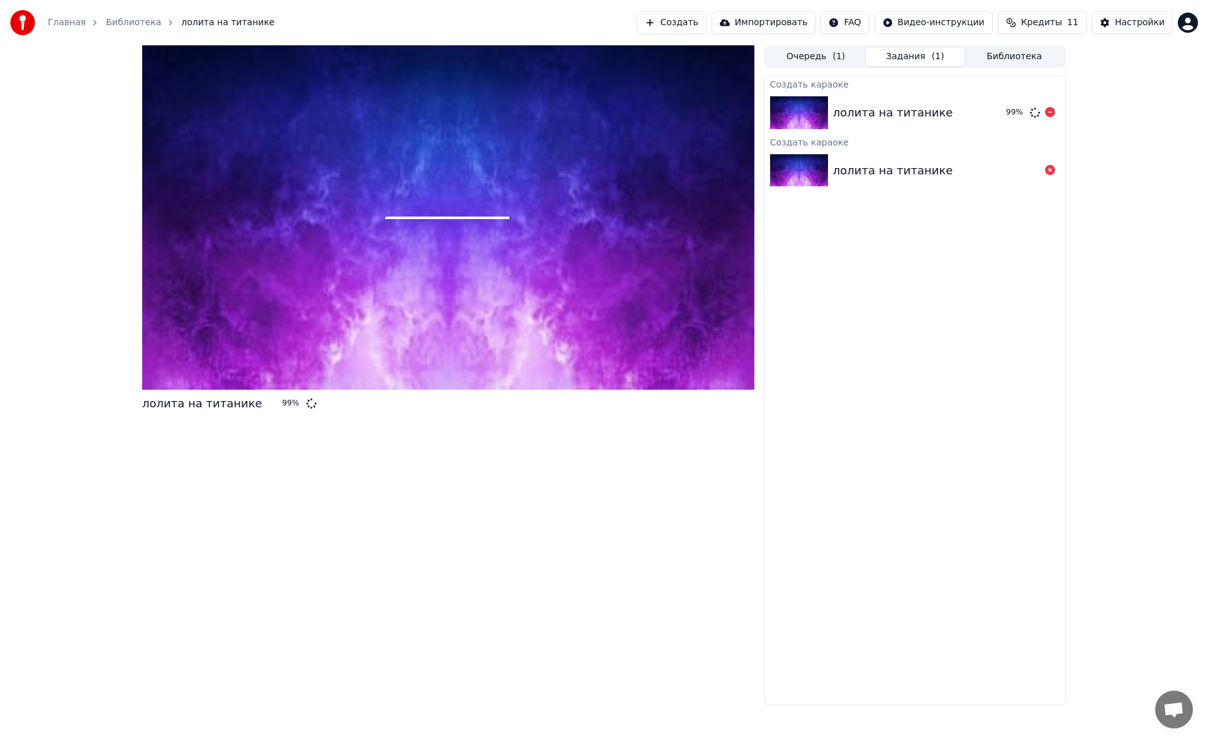
click at [800, 100] on img at bounding box center [799, 112] width 58 height 33
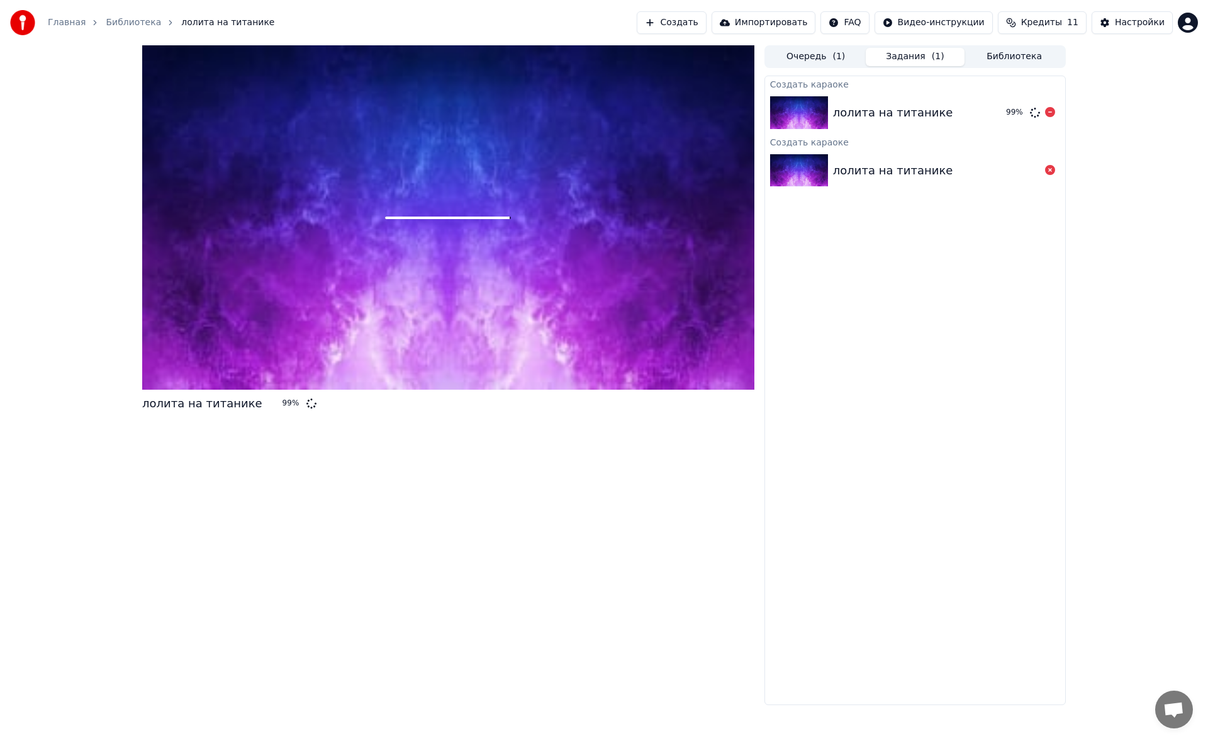
click at [800, 100] on img at bounding box center [799, 112] width 58 height 33
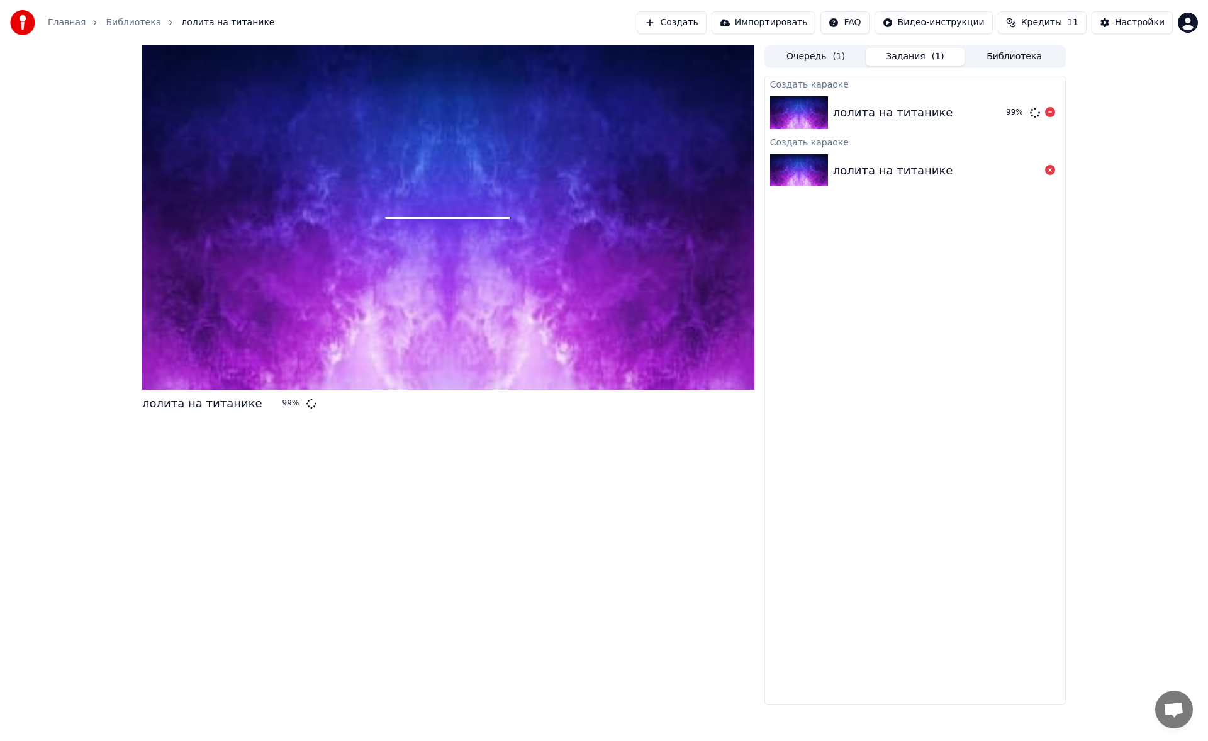
click at [800, 100] on img at bounding box center [799, 112] width 58 height 33
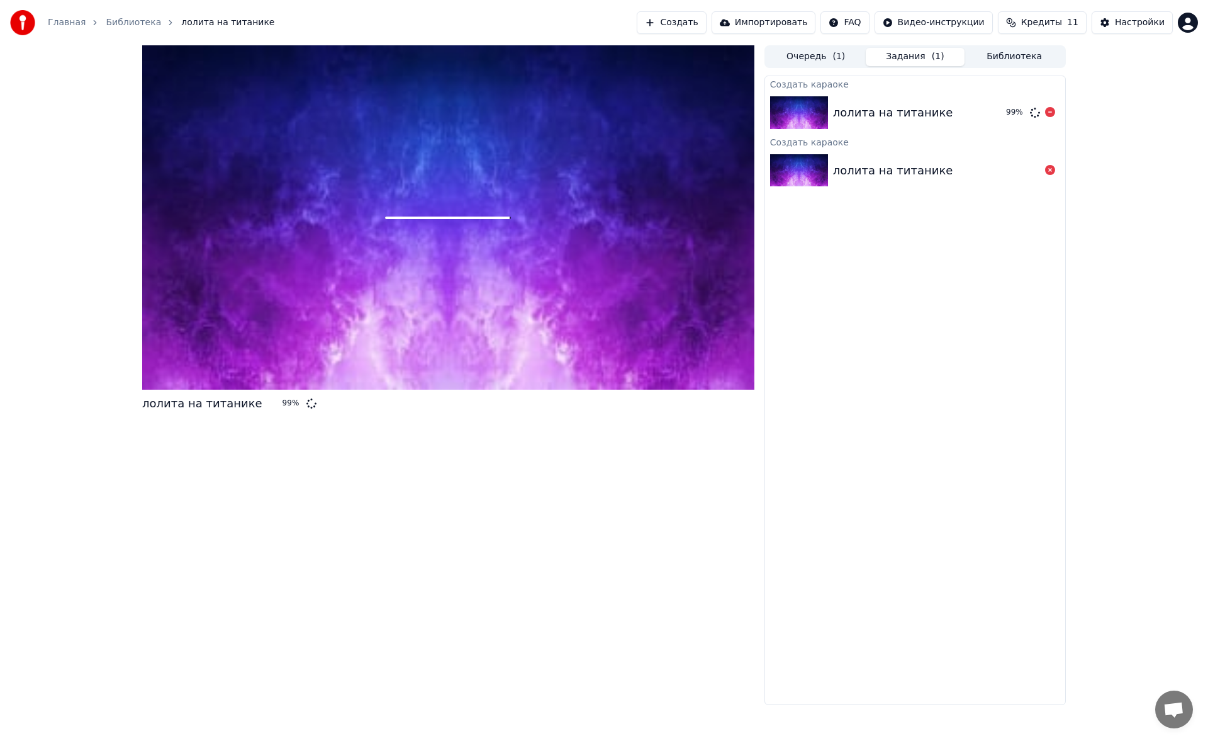
click at [800, 100] on img at bounding box center [799, 112] width 58 height 33
click at [780, 19] on button "Импортировать" at bounding box center [764, 22] width 104 height 23
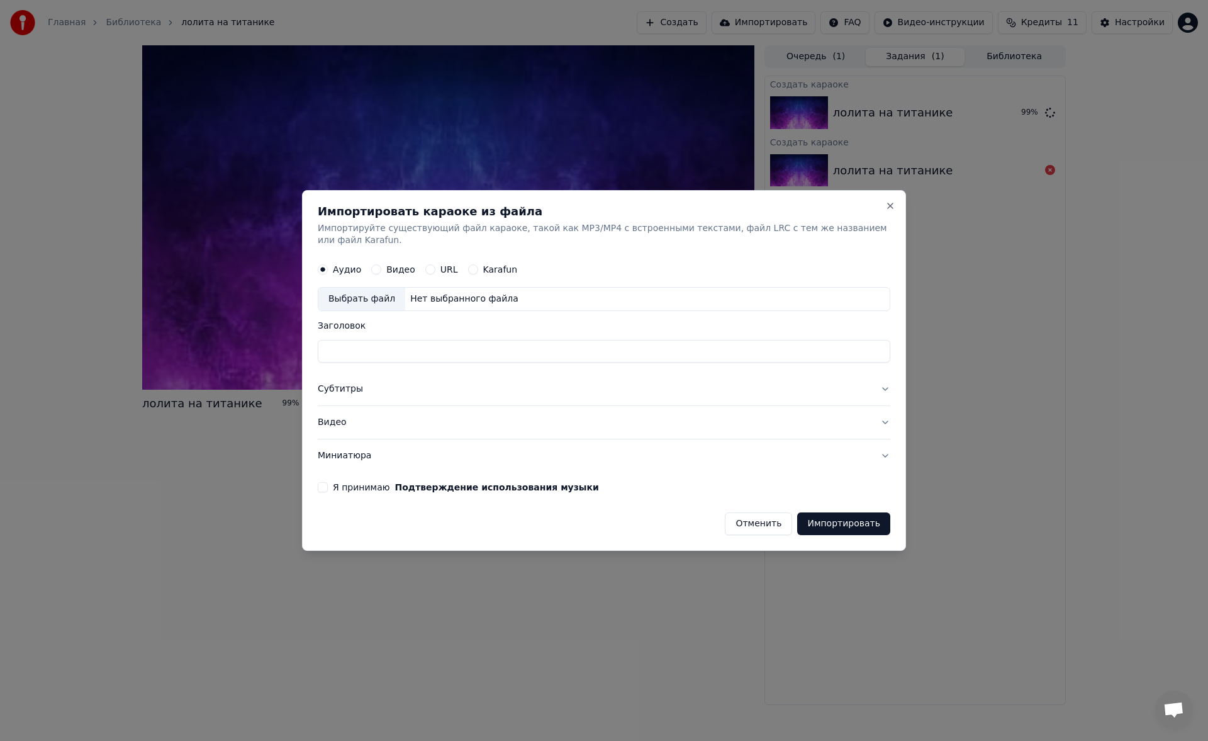
click at [391, 267] on label "Видео" at bounding box center [400, 270] width 29 height 9
click at [381, 267] on button "Видео" at bounding box center [376, 270] width 10 height 10
click at [439, 296] on div "Нет выбранного файла" at bounding box center [464, 299] width 118 height 13
click at [885, 211] on button "Close" at bounding box center [890, 206] width 10 height 10
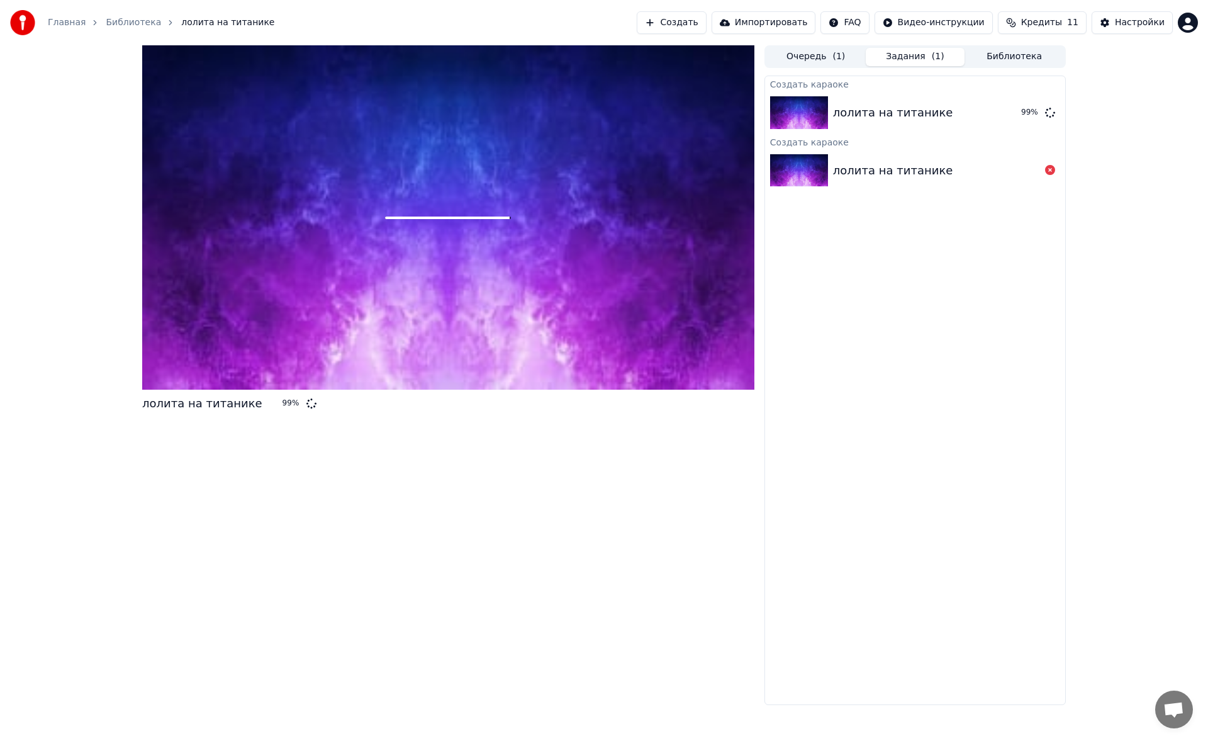
click at [802, 281] on div "Создать караоке лолита на титанике 99 % Создать караоке лолита на титанике" at bounding box center [914, 390] width 301 height 629
click at [807, 162] on img at bounding box center [799, 170] width 58 height 33
click at [815, 179] on img at bounding box center [799, 170] width 58 height 33
click at [598, 189] on div at bounding box center [448, 217] width 612 height 344
